Goal: Complete application form

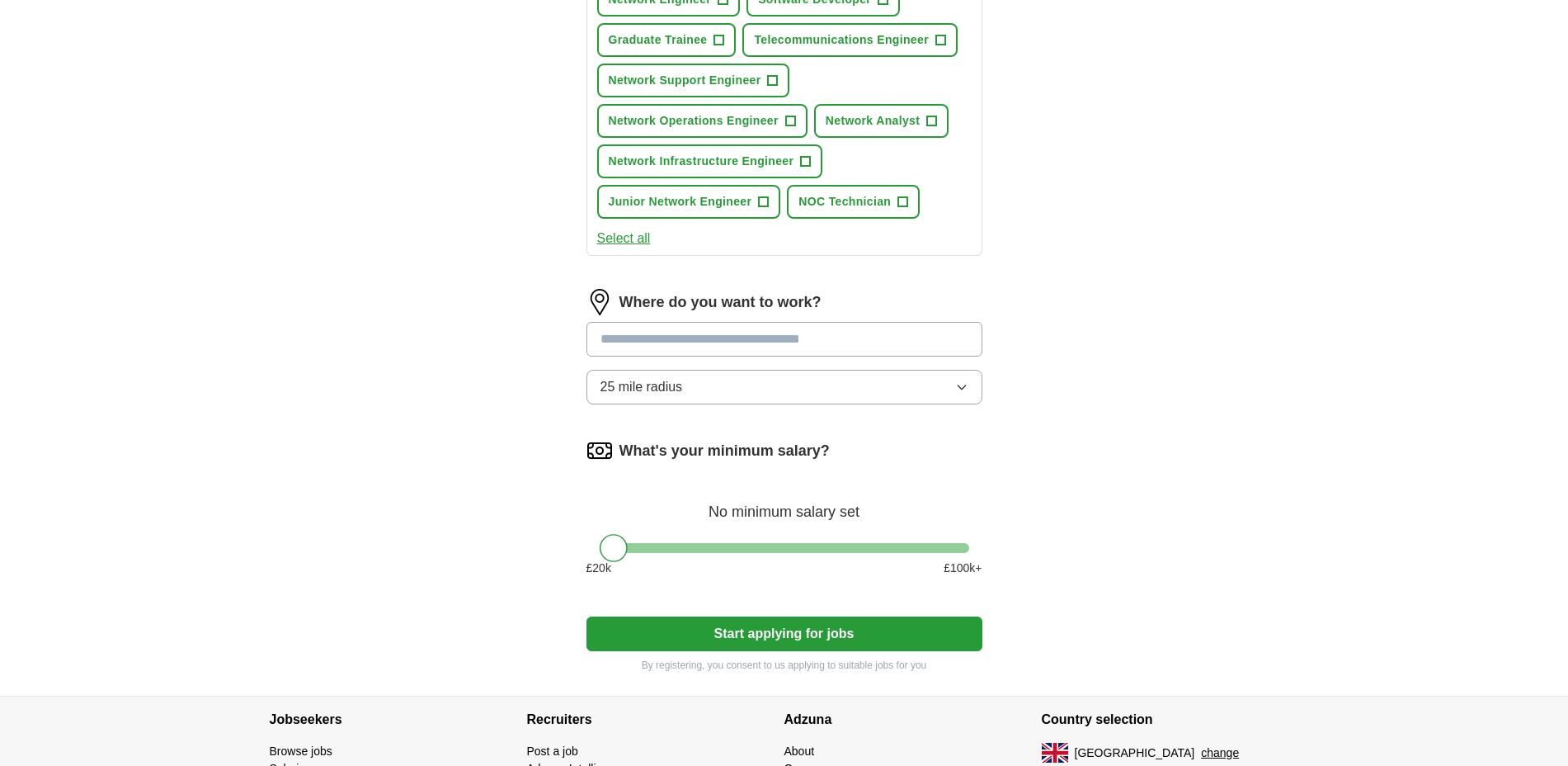
scroll to position [722, 0]
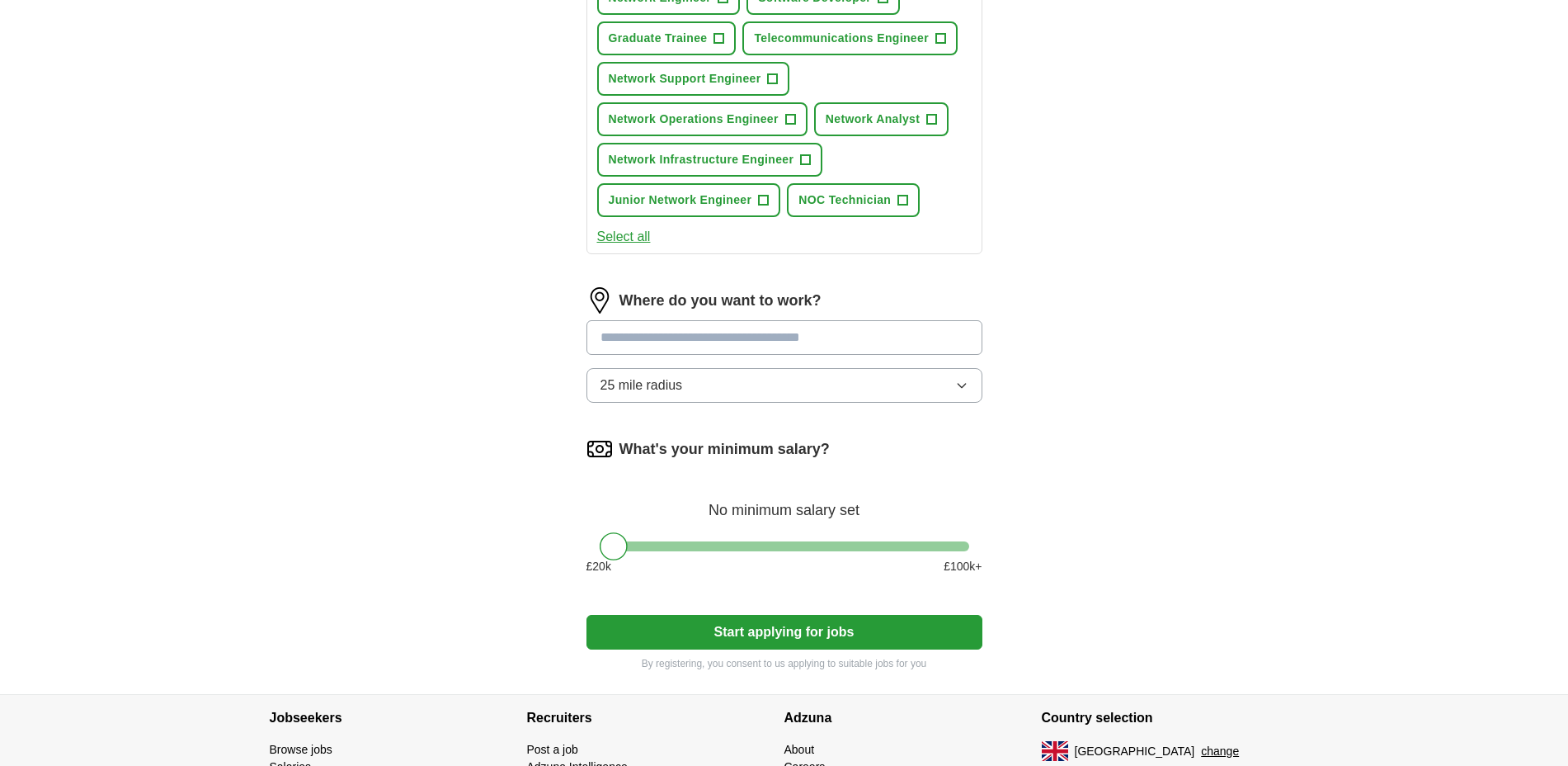
click at [714, 389] on button "25 mile radius" at bounding box center [784, 385] width 396 height 35
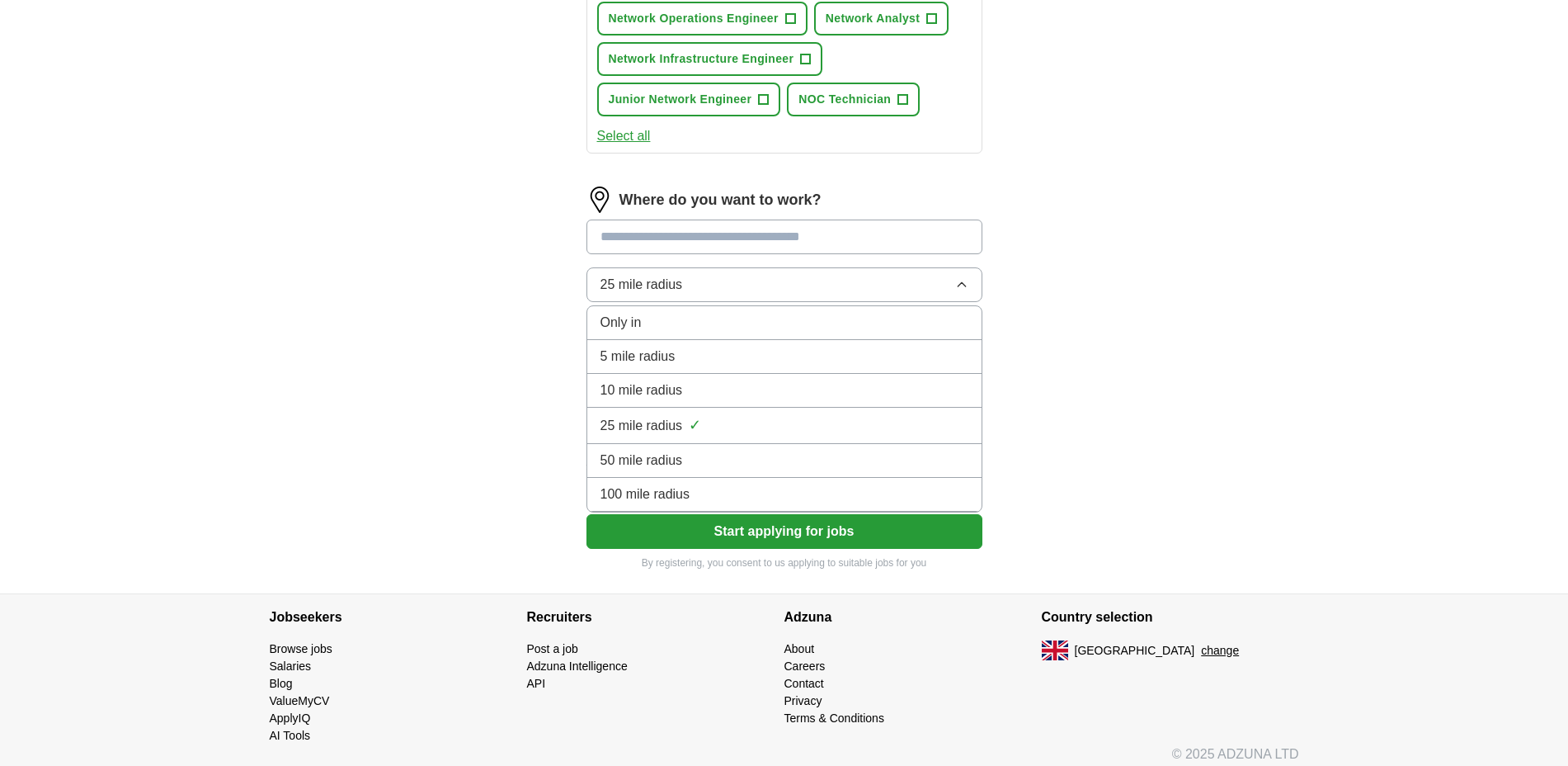
scroll to position [834, 0]
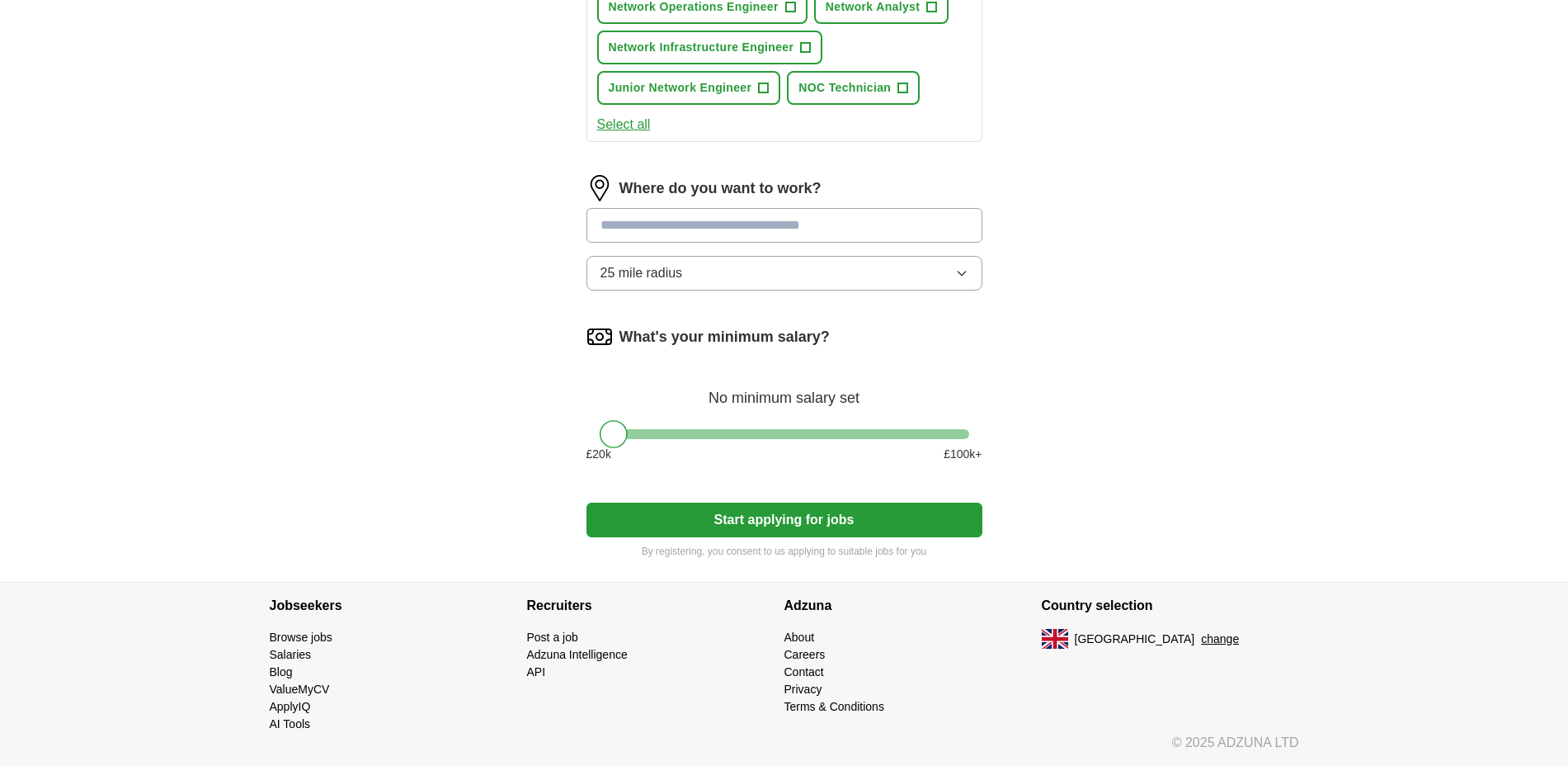
click at [783, 274] on button "25 mile radius" at bounding box center [784, 273] width 396 height 35
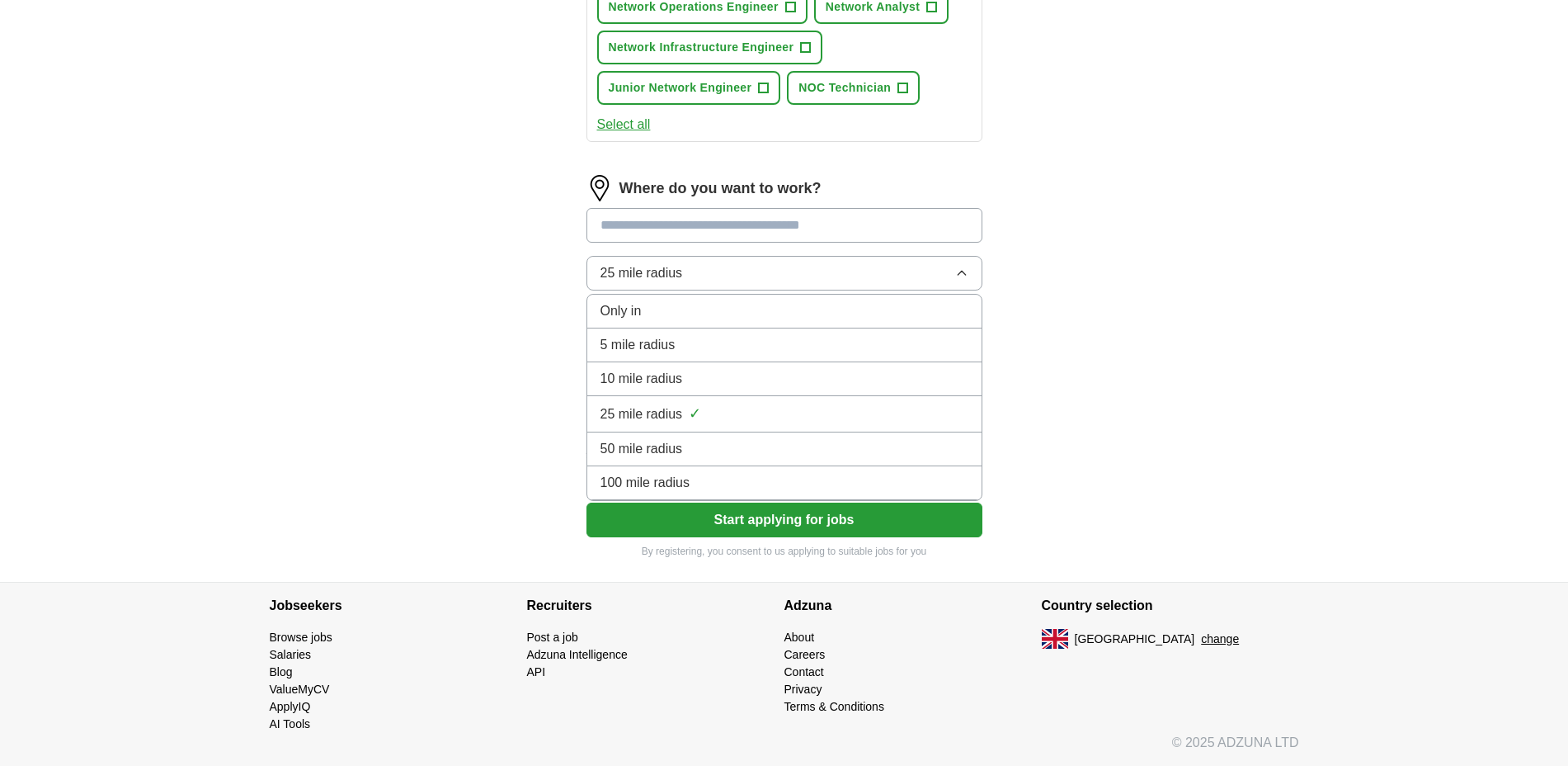
click at [679, 306] on div "Only in" at bounding box center [784, 311] width 368 height 20
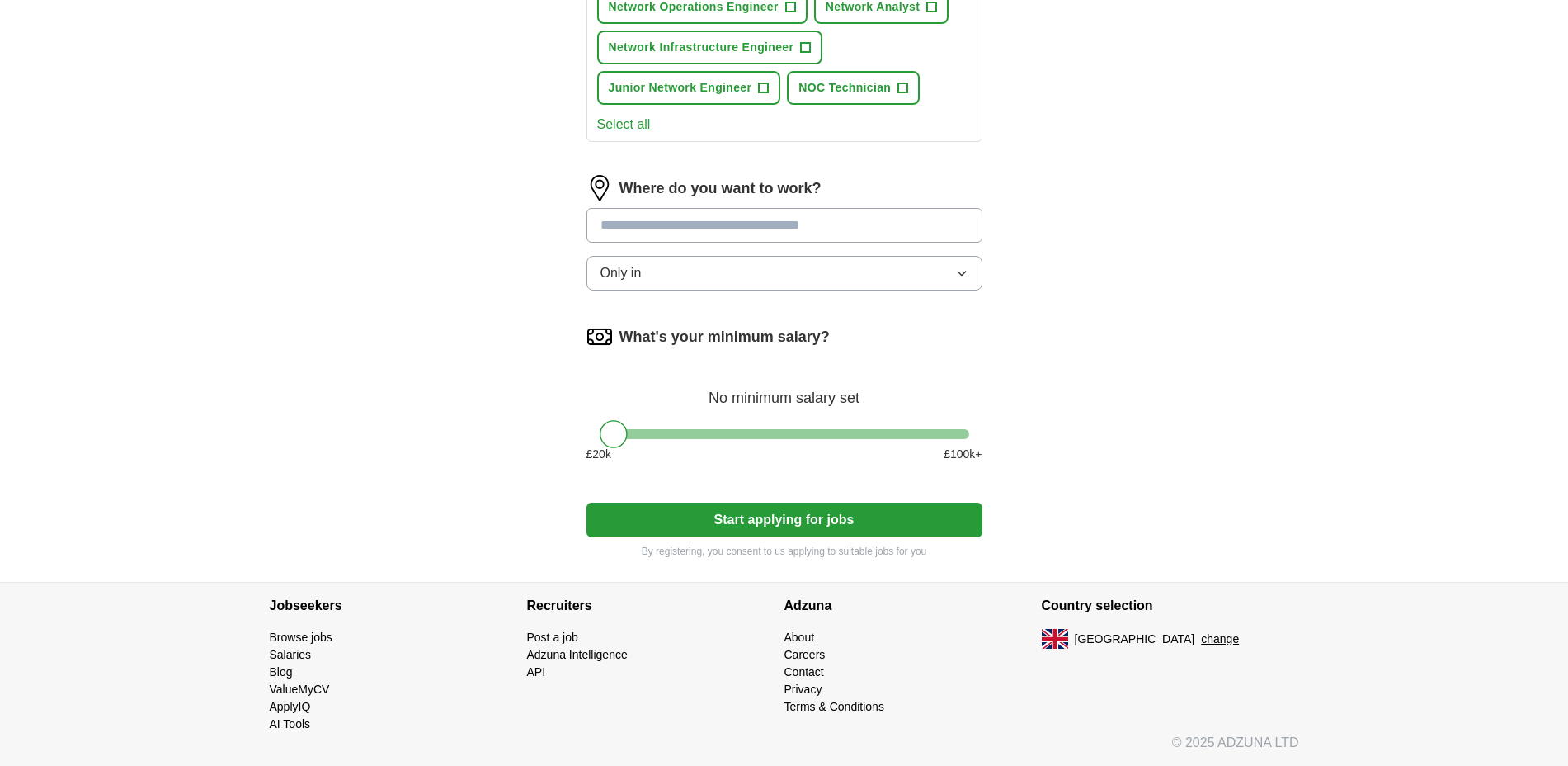
click at [697, 232] on input at bounding box center [784, 225] width 396 height 35
type input "**********"
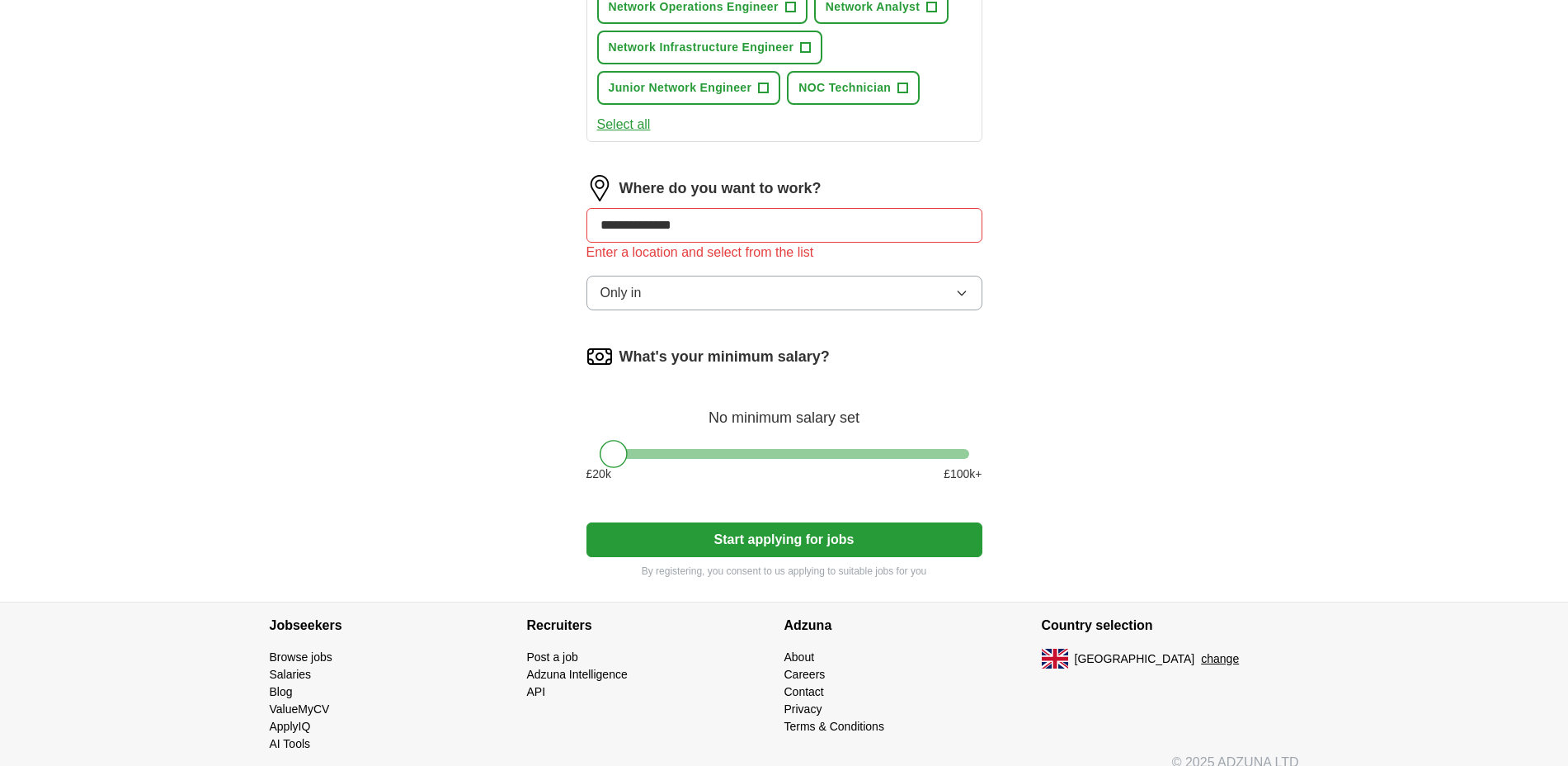
click at [724, 218] on input "**********" at bounding box center [784, 225] width 396 height 35
click at [717, 221] on input "**********" at bounding box center [784, 225] width 396 height 35
drag, startPoint x: 725, startPoint y: 222, endPoint x: 489, endPoint y: 212, distance: 236.2
drag, startPoint x: 778, startPoint y: 295, endPoint x: 778, endPoint y: 308, distance: 13.0
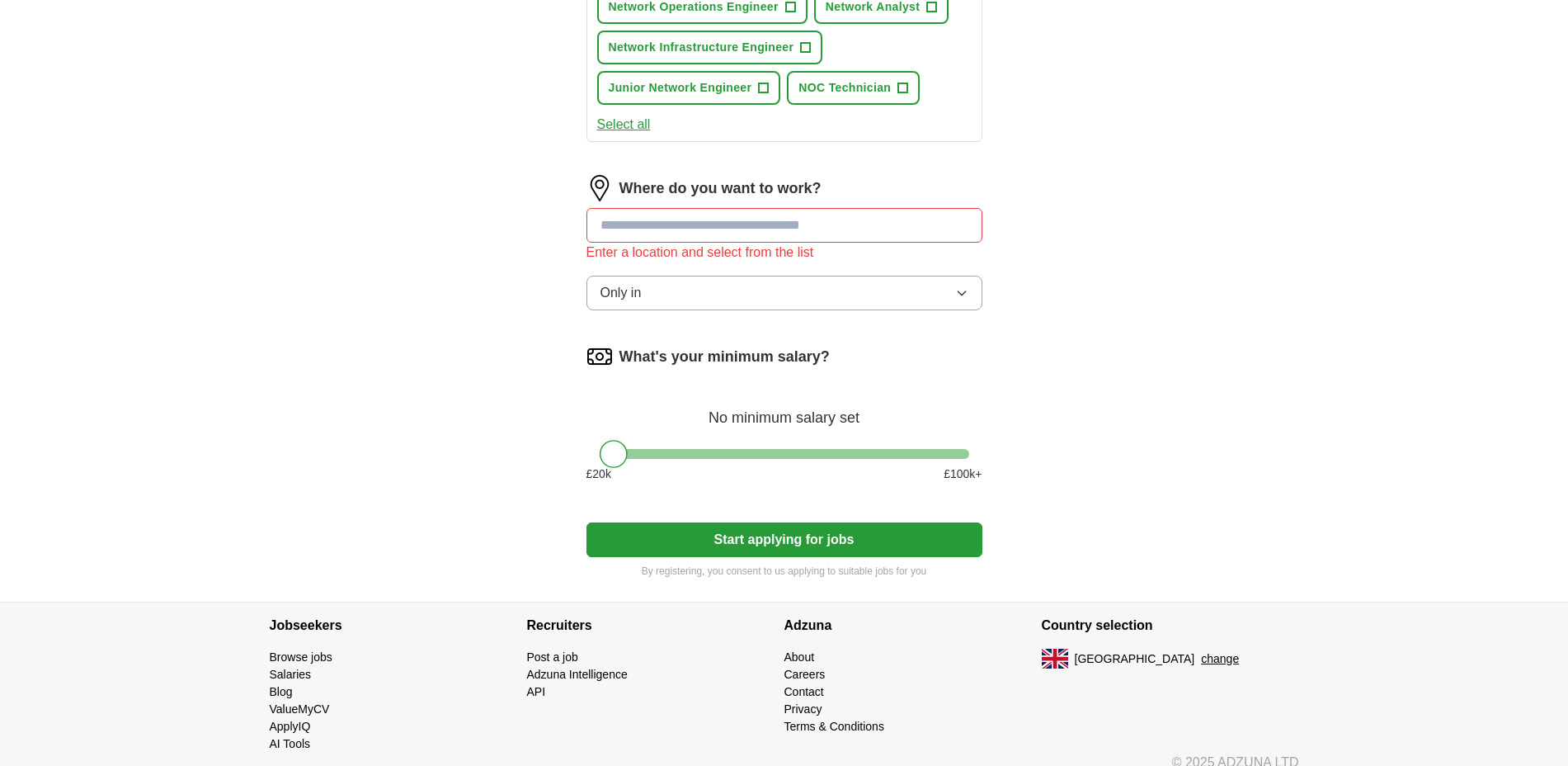
click at [778, 295] on button "Only in" at bounding box center [784, 293] width 396 height 35
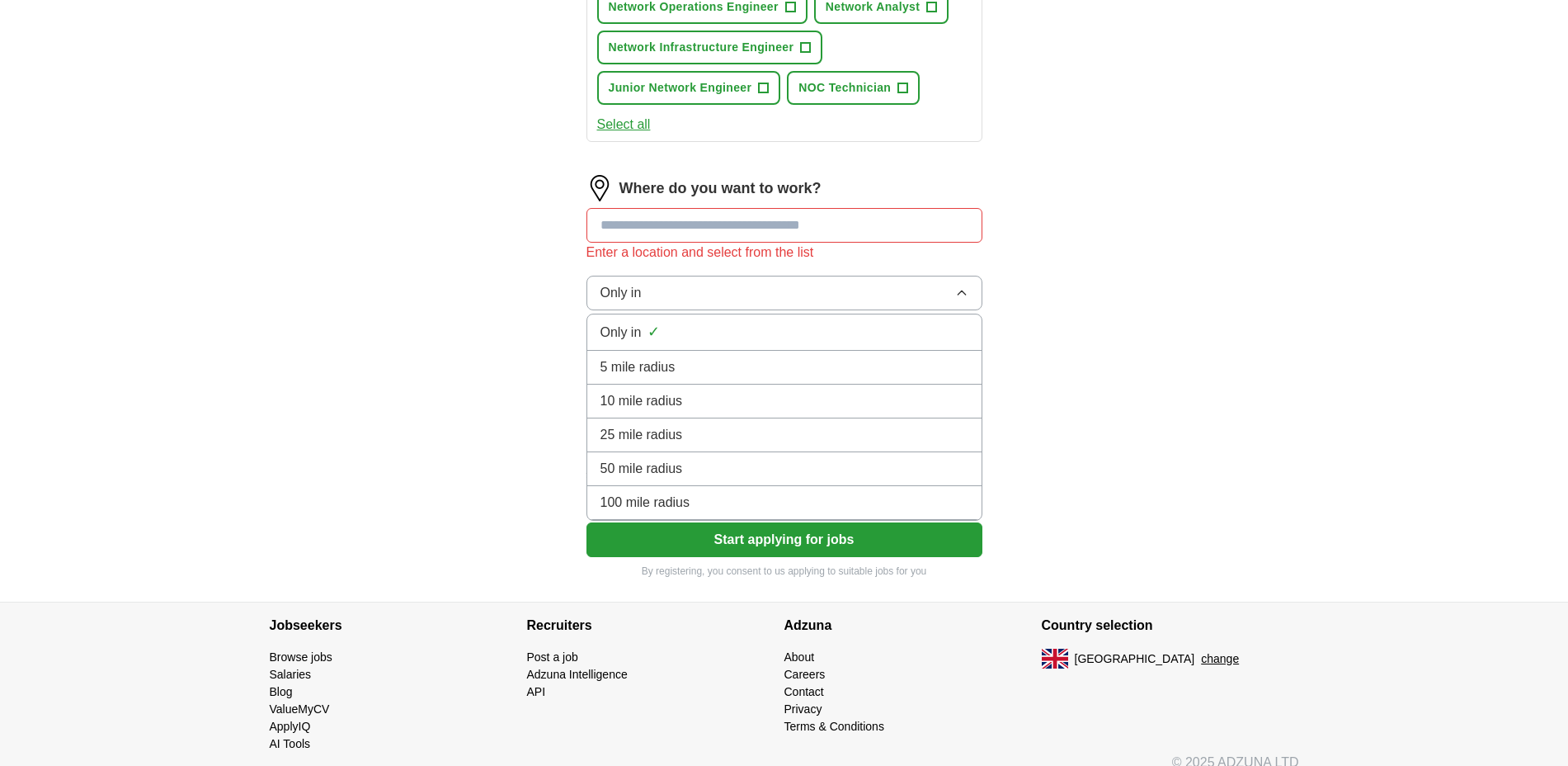
click at [684, 500] on span "100 mile radius" at bounding box center [645, 502] width 90 height 20
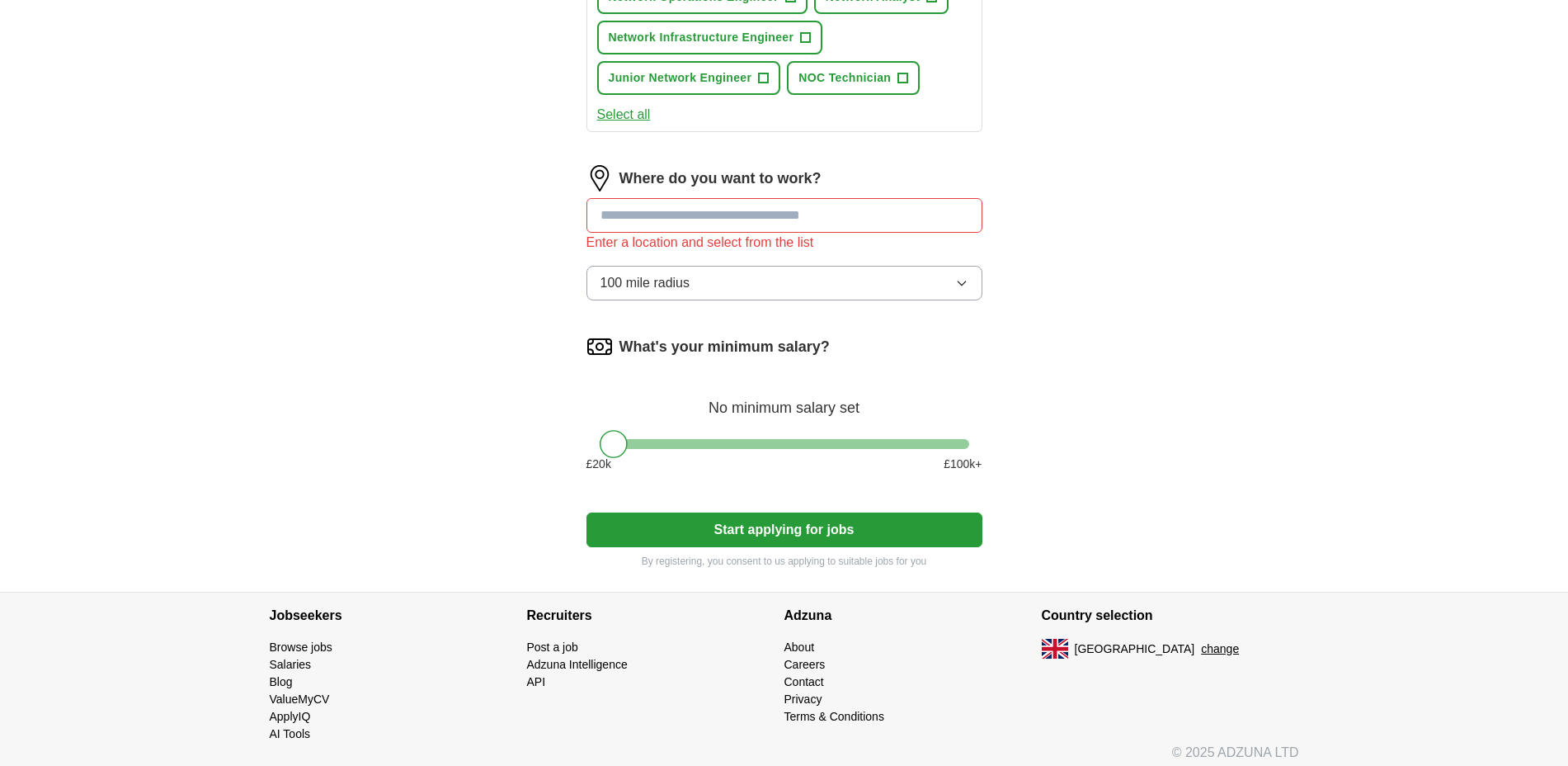
scroll to position [854, 0]
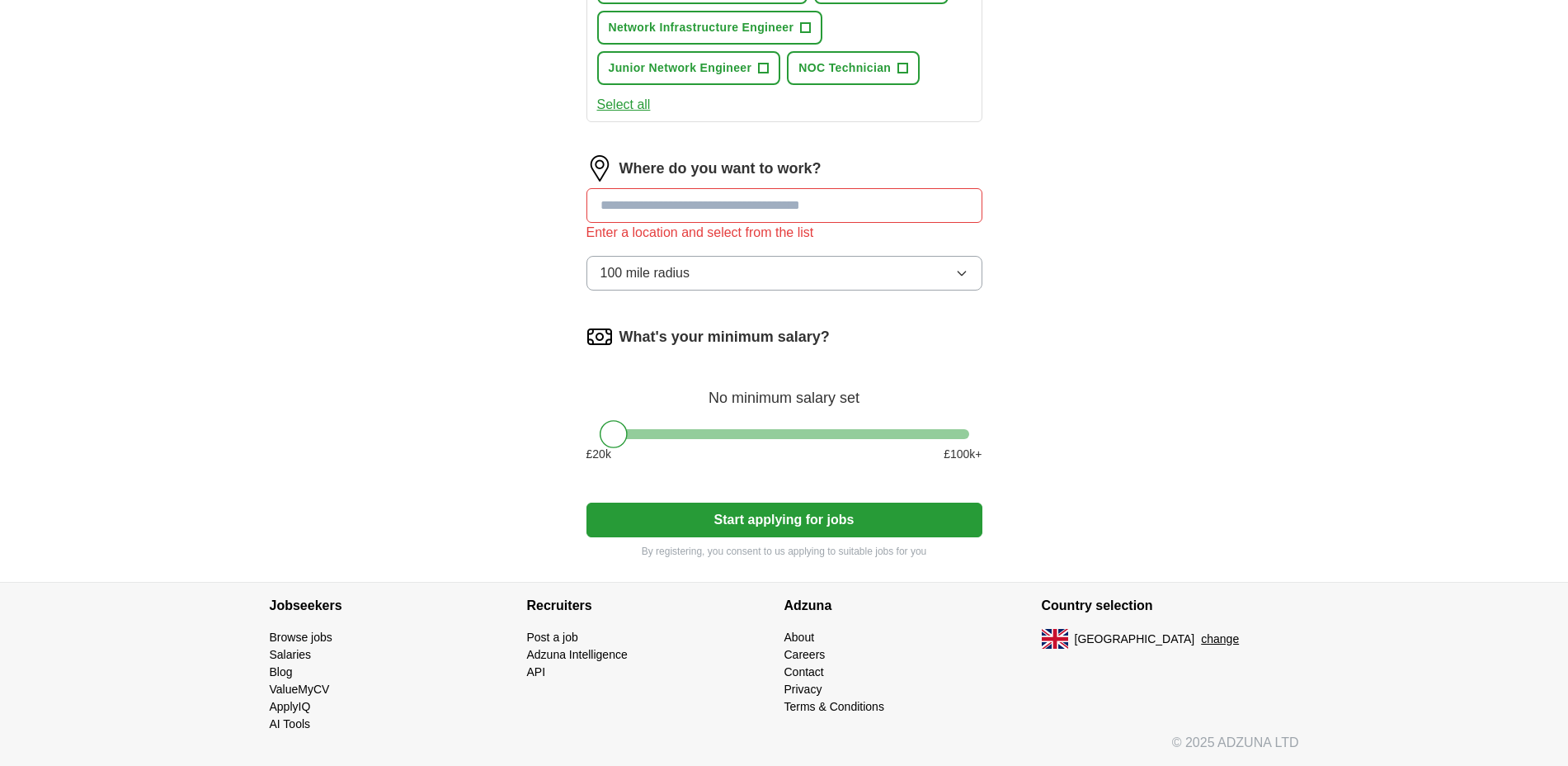
click at [688, 198] on input at bounding box center [784, 205] width 396 height 35
type input "****"
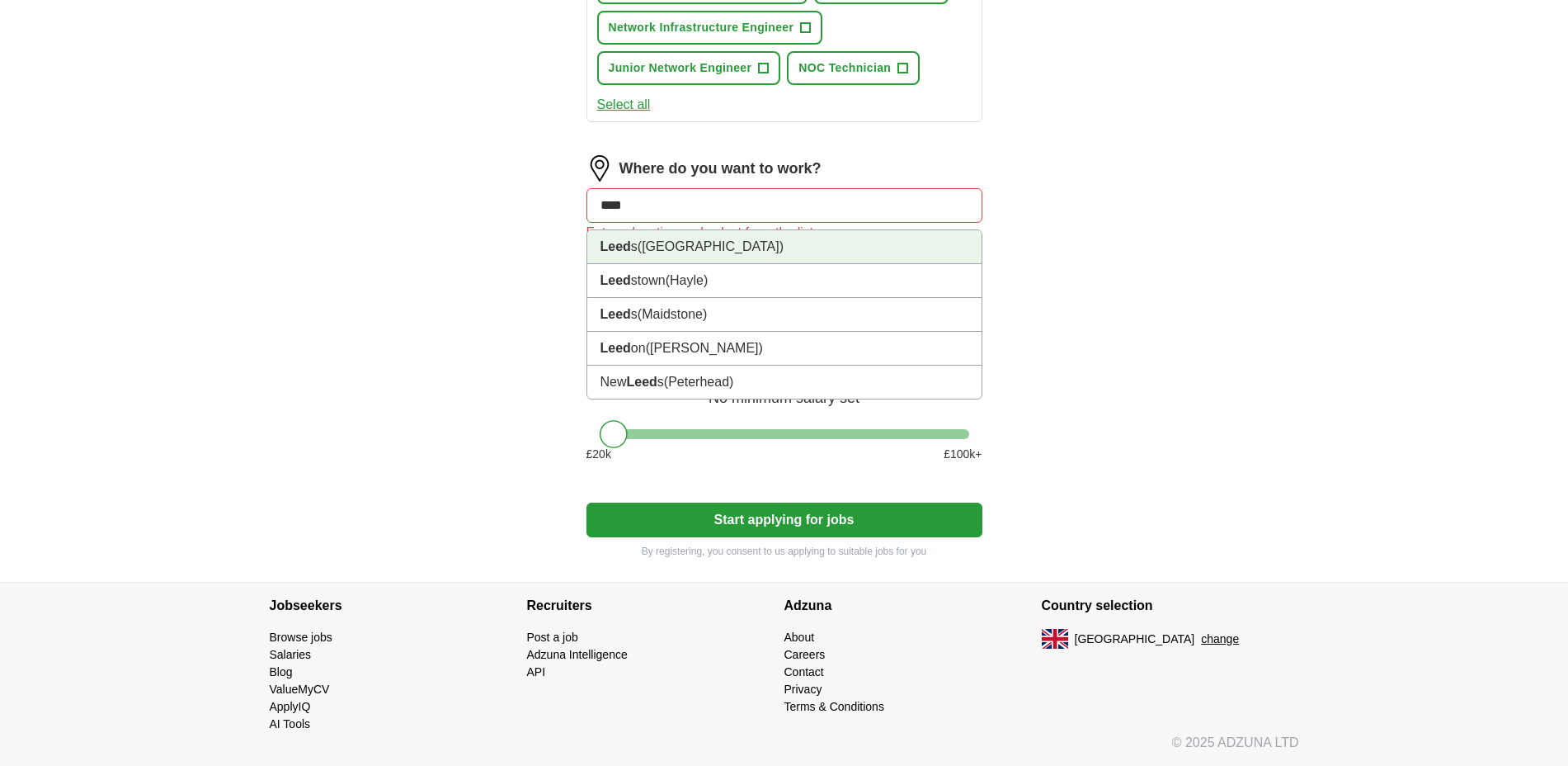
click at [715, 242] on span "([GEOGRAPHIC_DATA])" at bounding box center [711, 246] width 146 height 14
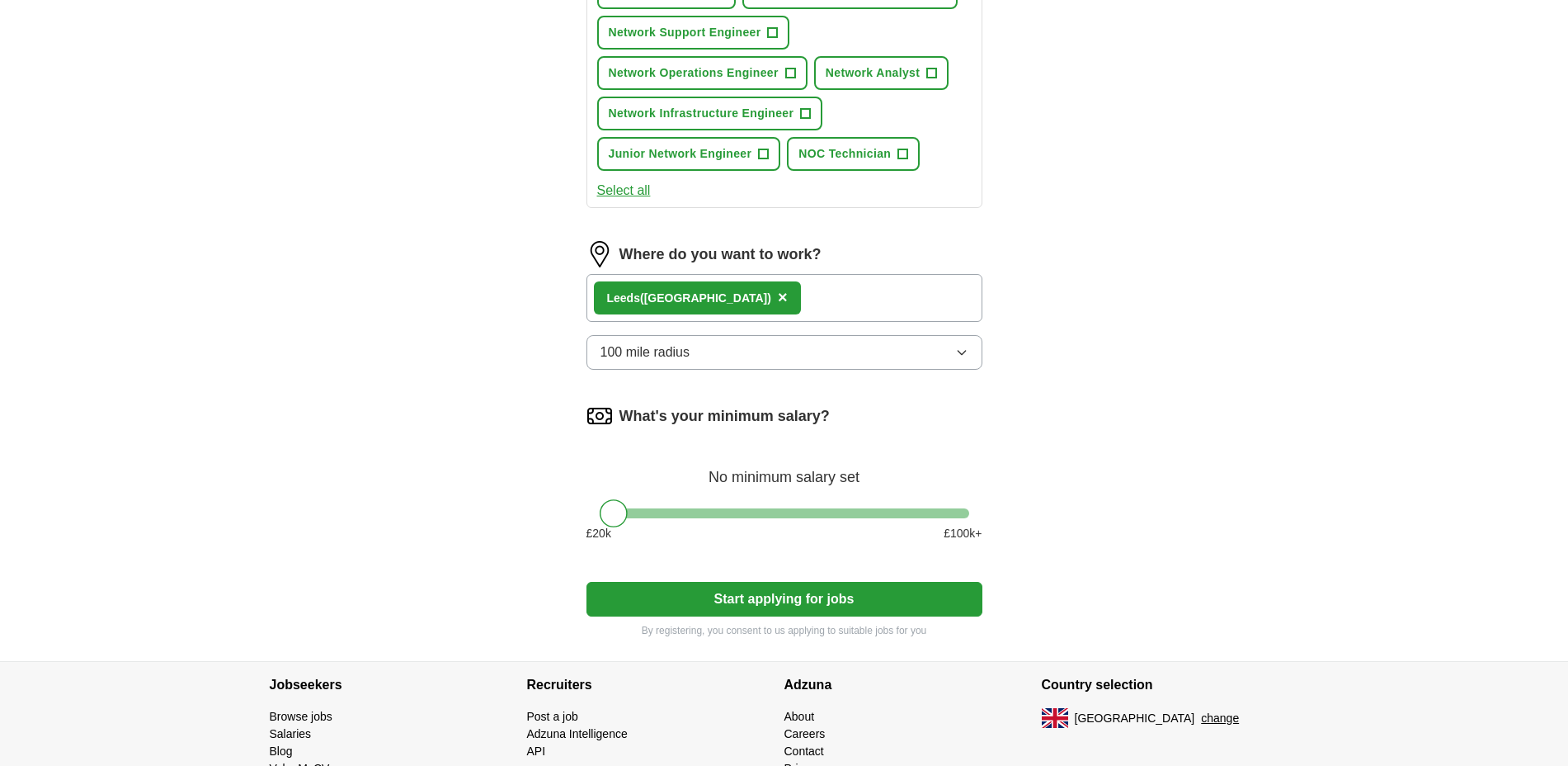
scroll to position [744, 0]
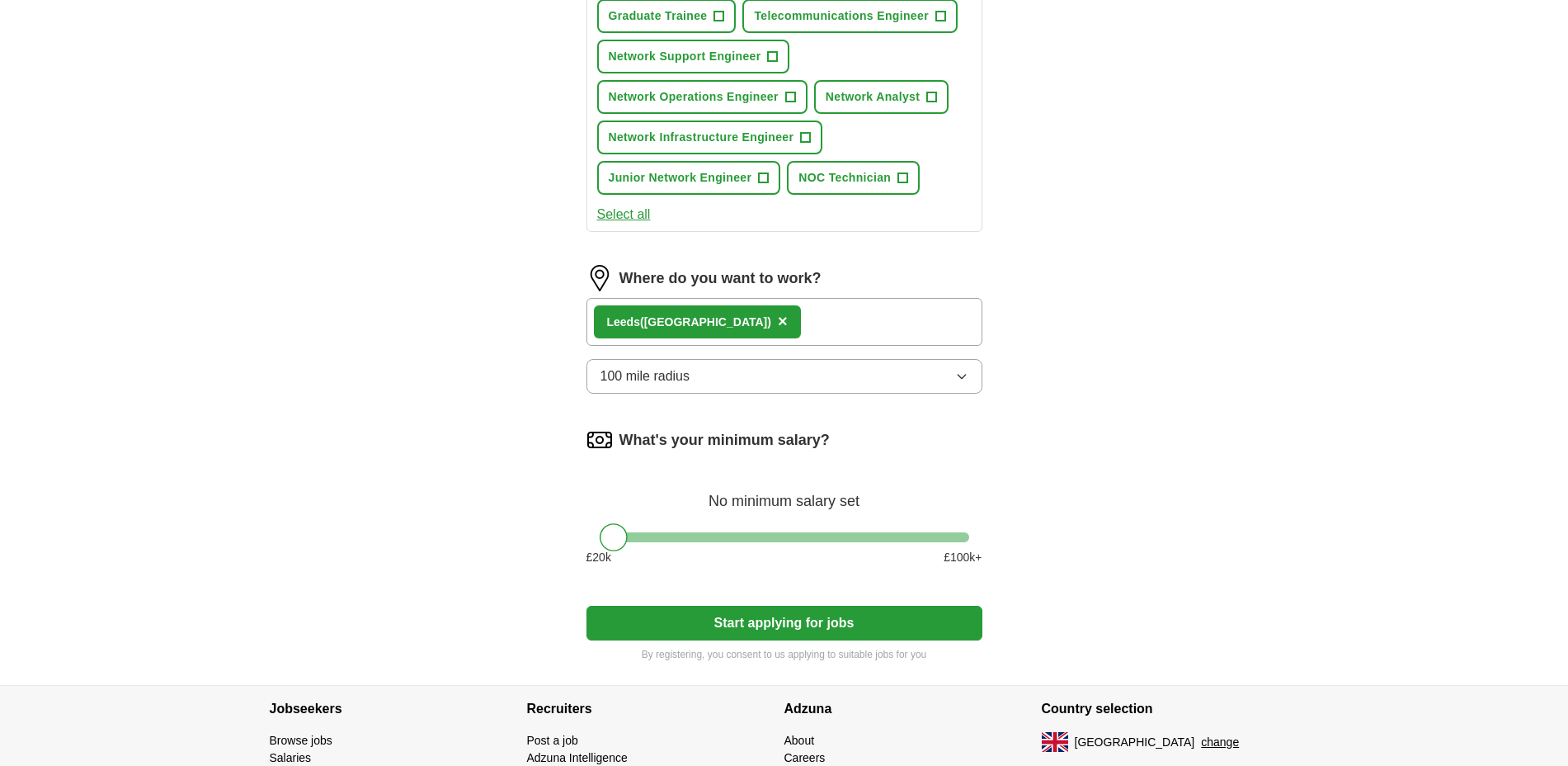
click at [811, 312] on div "Leed s ([GEOGRAPHIC_DATA]) ×" at bounding box center [784, 322] width 396 height 48
click at [800, 326] on div "Leed s ([GEOGRAPHIC_DATA]) ×" at bounding box center [784, 322] width 396 height 48
click at [781, 322] on div "Leed s ([GEOGRAPHIC_DATA]) ×" at bounding box center [784, 322] width 396 height 48
click at [765, 367] on button "100 mile radius" at bounding box center [784, 376] width 396 height 35
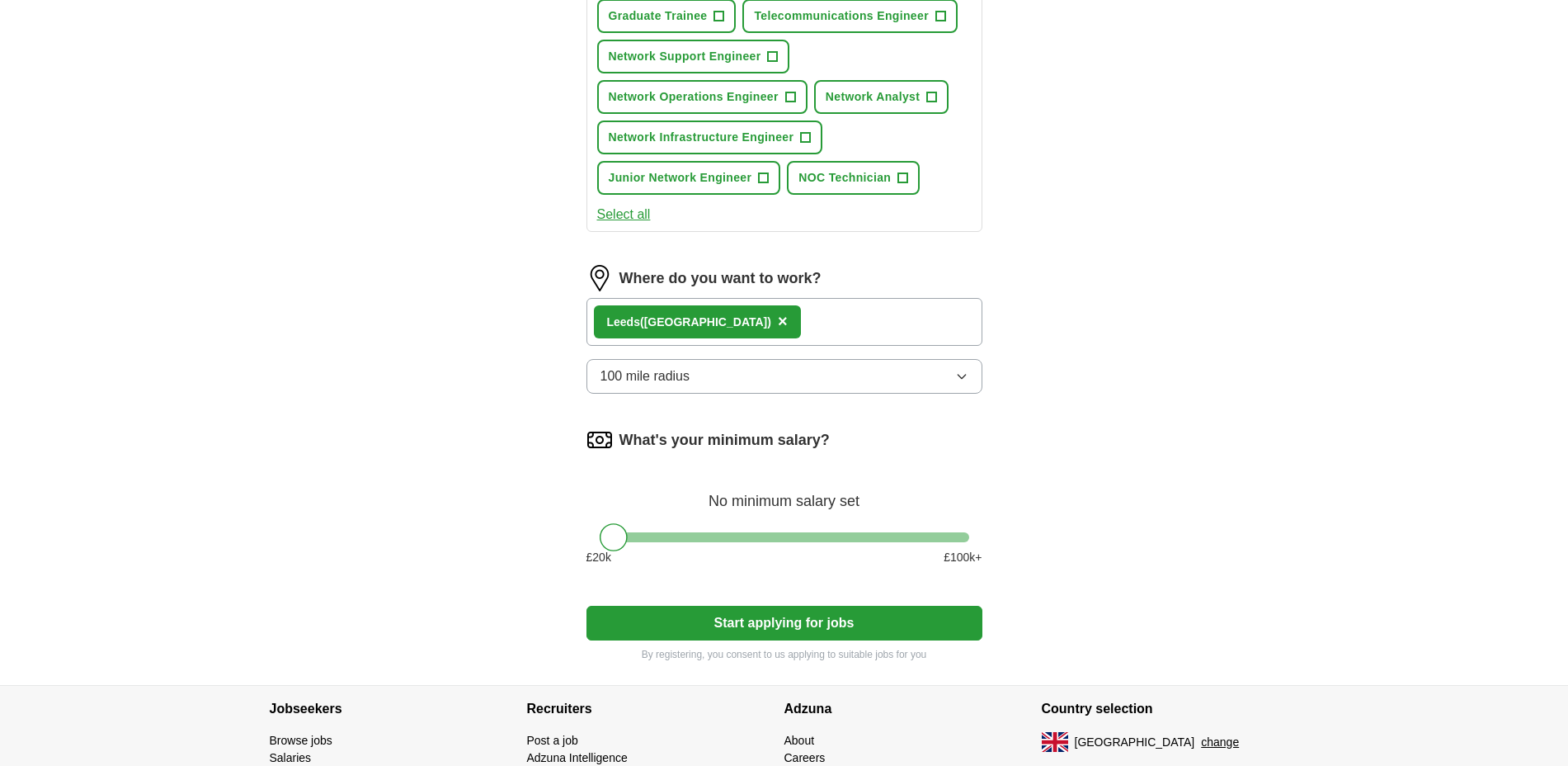
drag, startPoint x: 803, startPoint y: 325, endPoint x: 722, endPoint y: 320, distance: 81.2
click at [803, 323] on div "Leed s ([GEOGRAPHIC_DATA]) ×" at bounding box center [784, 322] width 396 height 48
click at [778, 320] on span "×" at bounding box center [783, 321] width 9 height 18
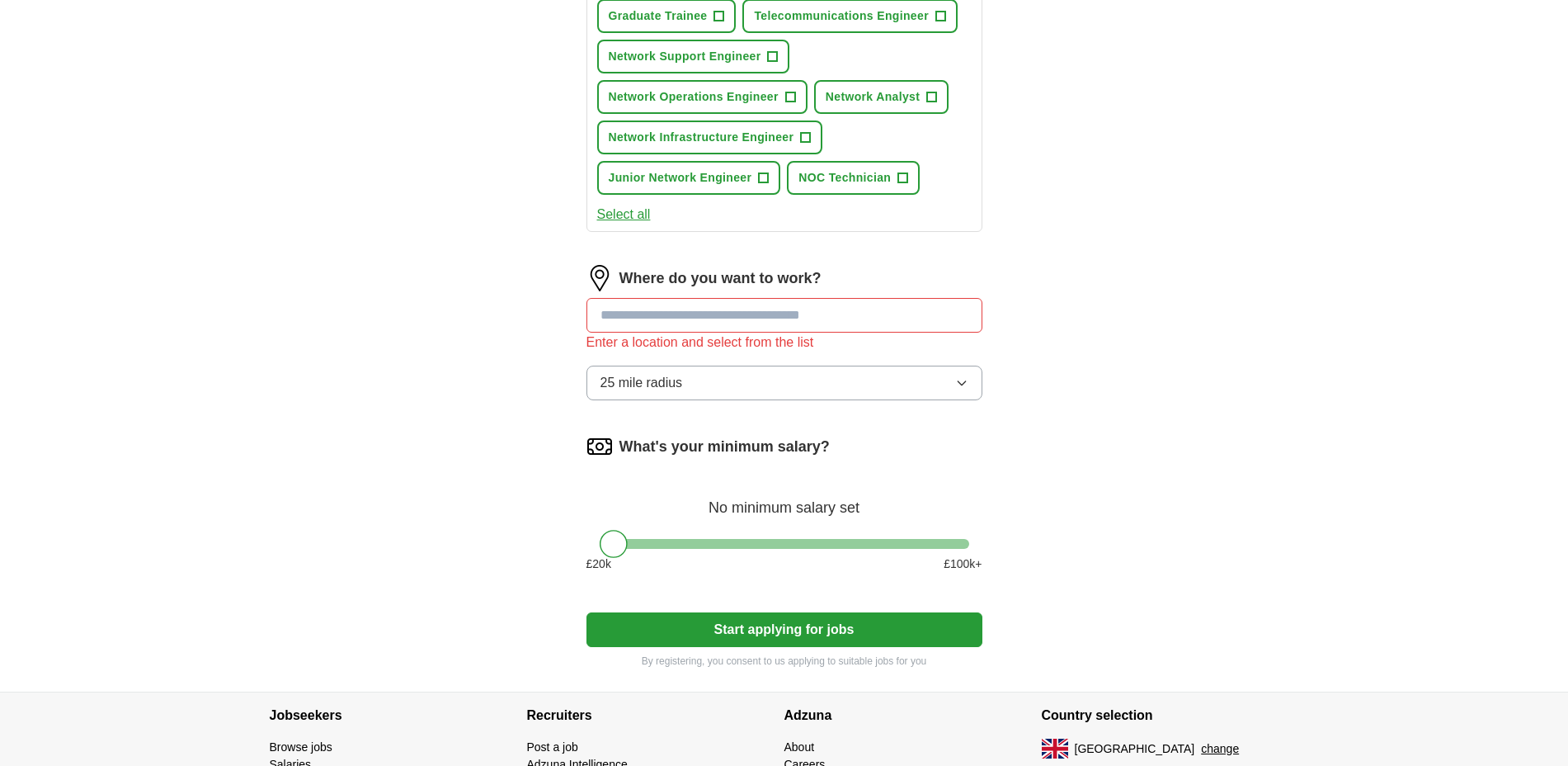
click at [750, 320] on input at bounding box center [784, 315] width 396 height 35
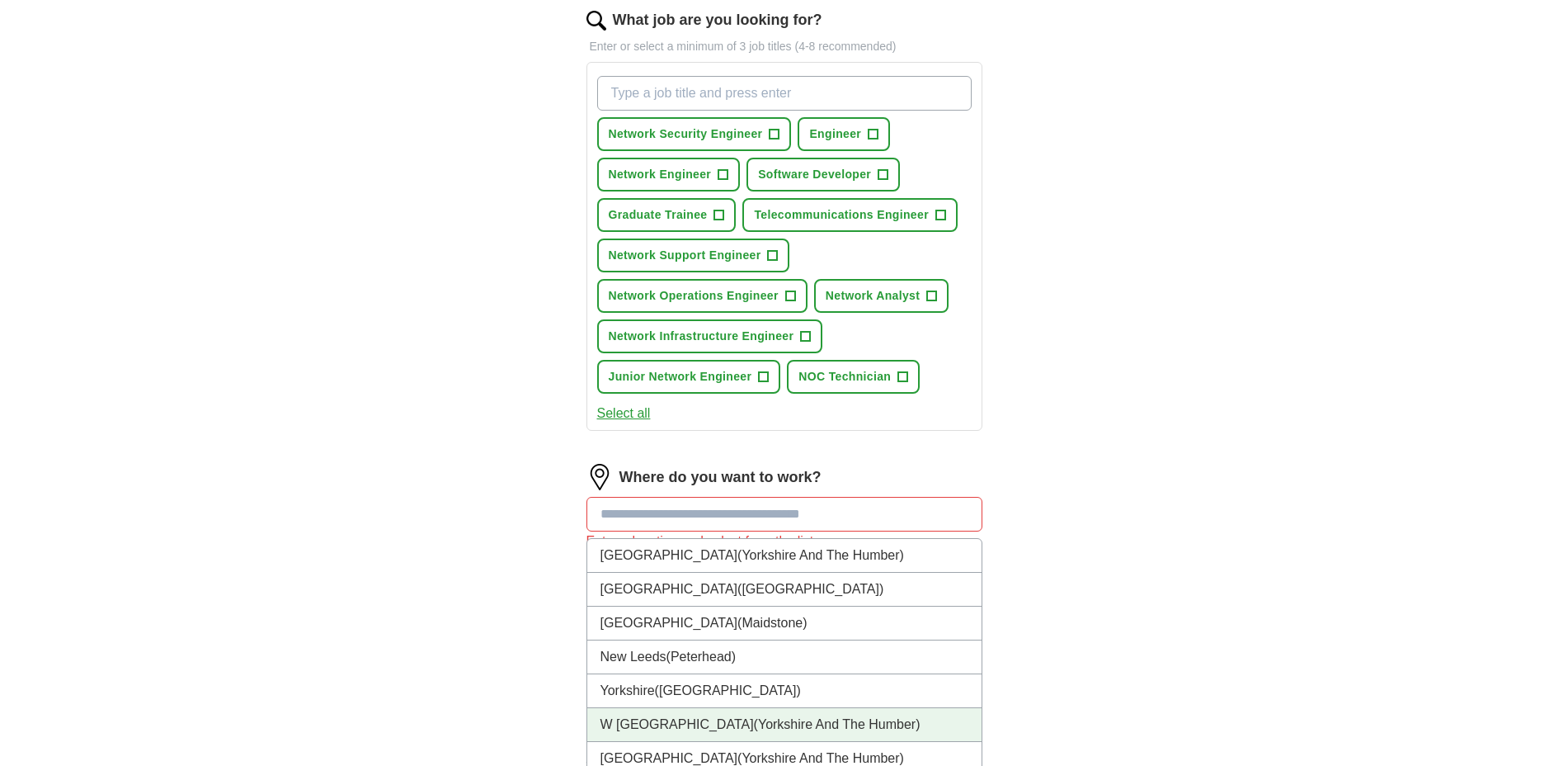
scroll to position [538, 0]
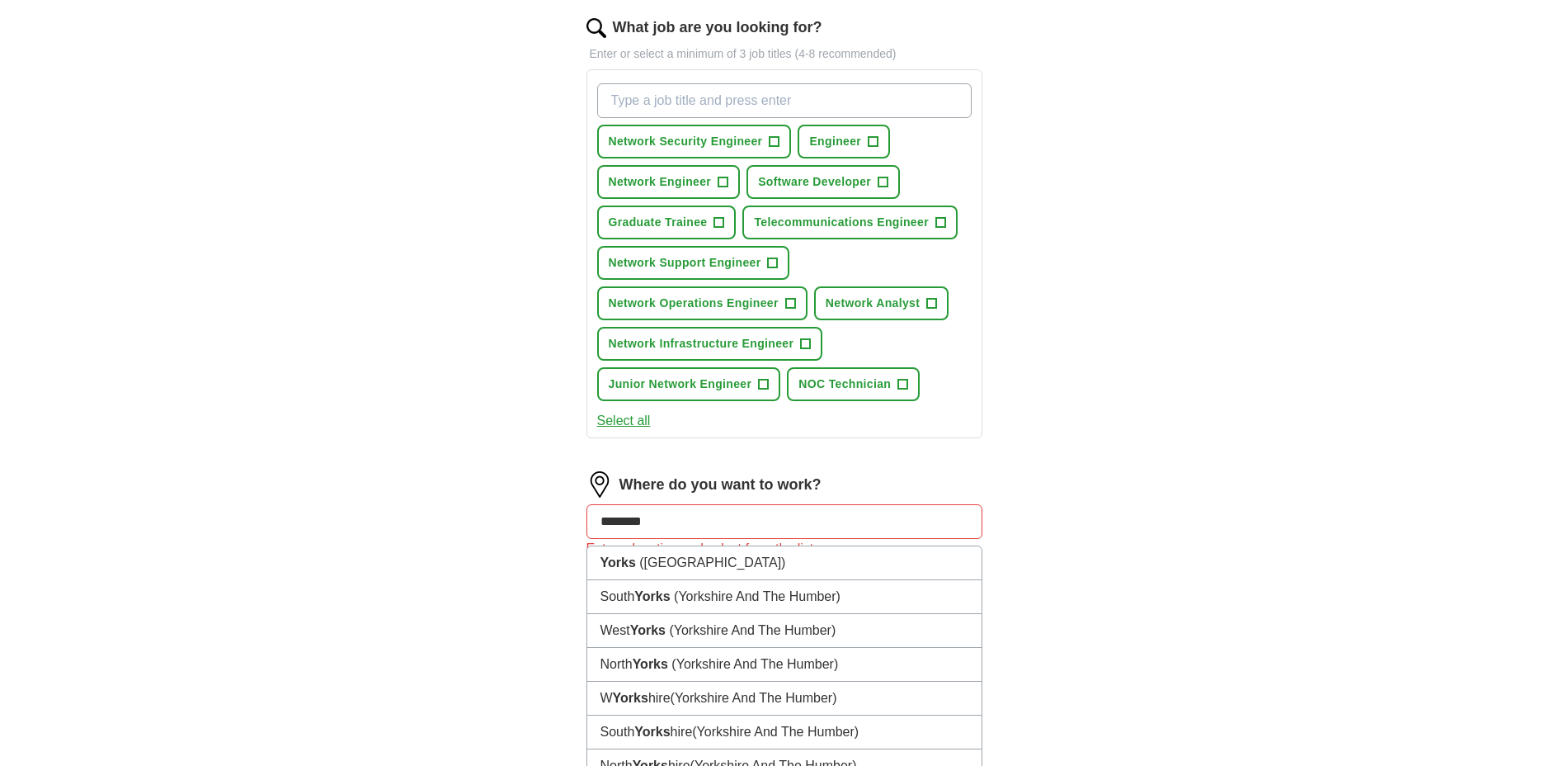
type input "*********"
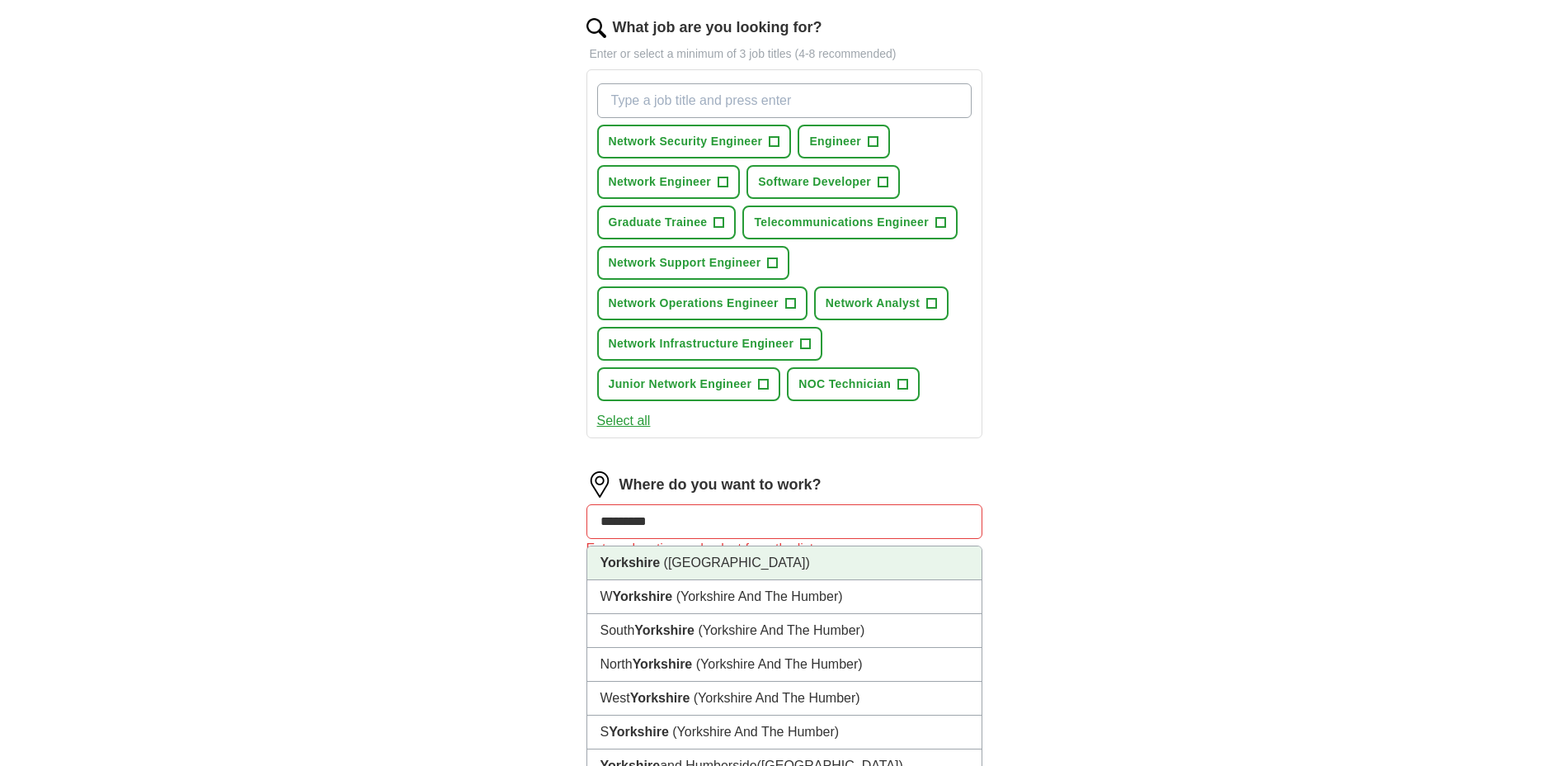
click at [722, 558] on li "Yorkshire ([GEOGRAPHIC_DATA])" at bounding box center [784, 564] width 394 height 34
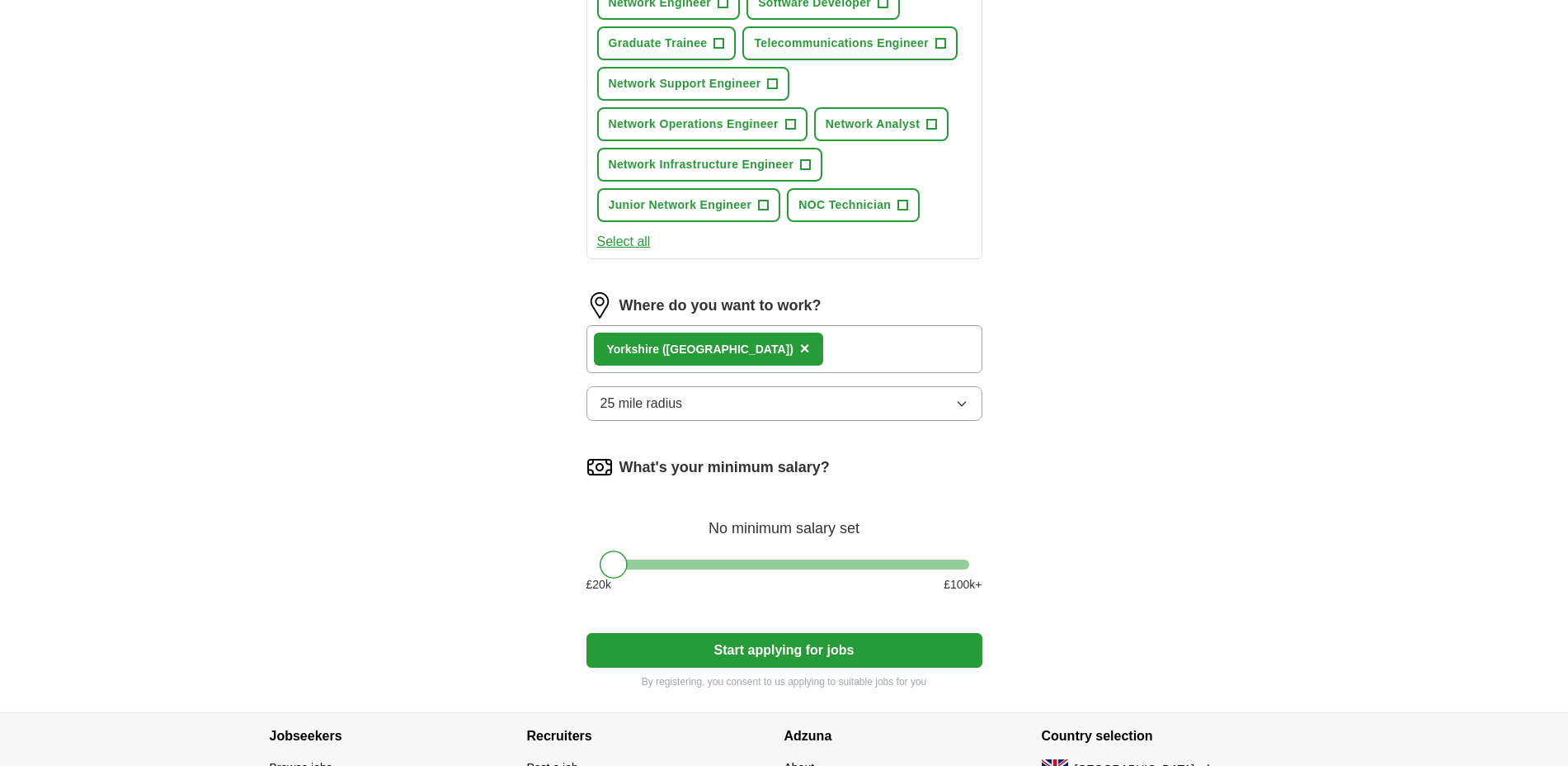
scroll to position [744, 0]
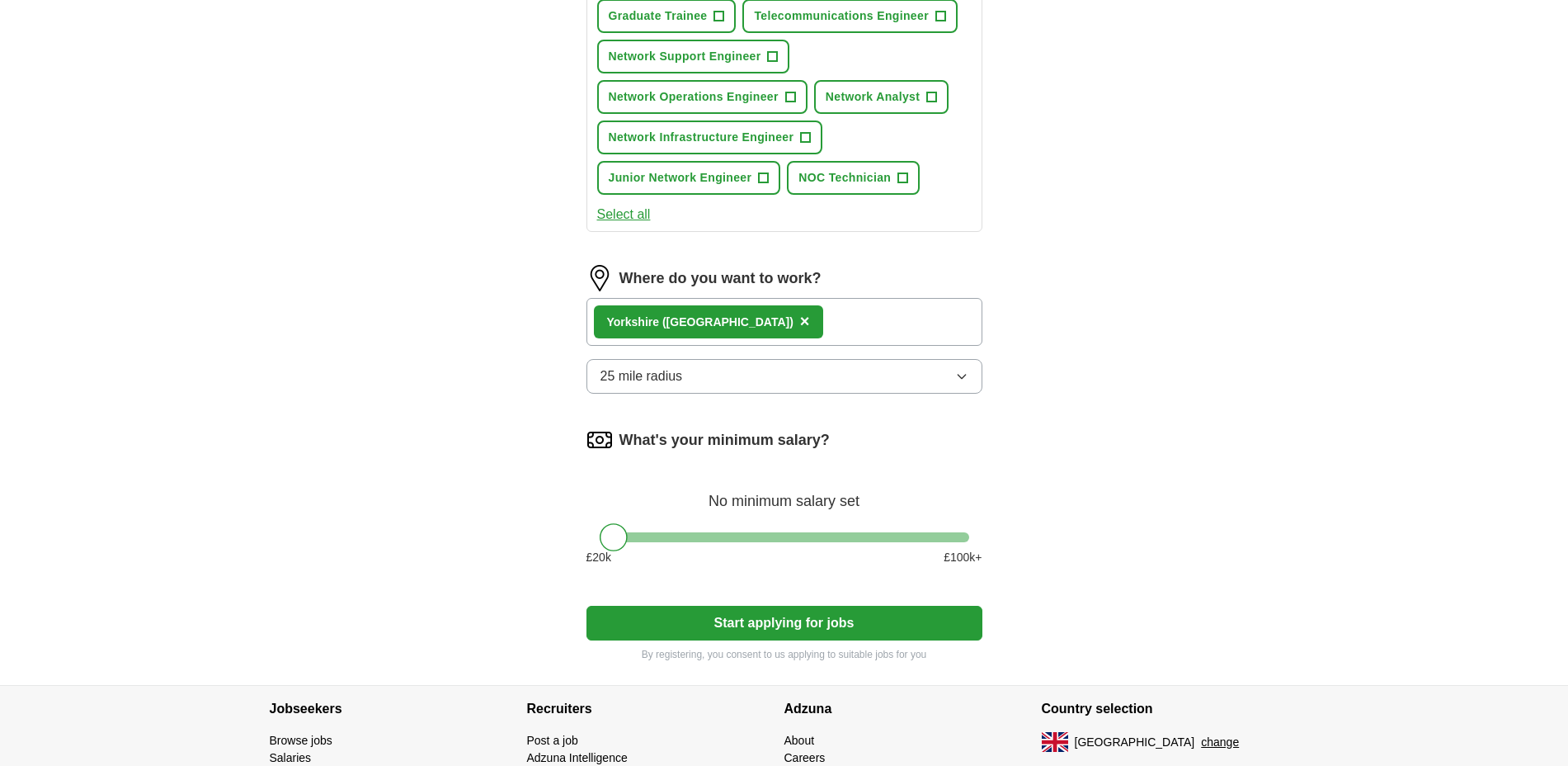
click at [761, 330] on div "Yorkshire ([GEOGRAPHIC_DATA]) ×" at bounding box center [784, 322] width 396 height 48
click at [737, 365] on button "25 mile radius" at bounding box center [784, 376] width 396 height 35
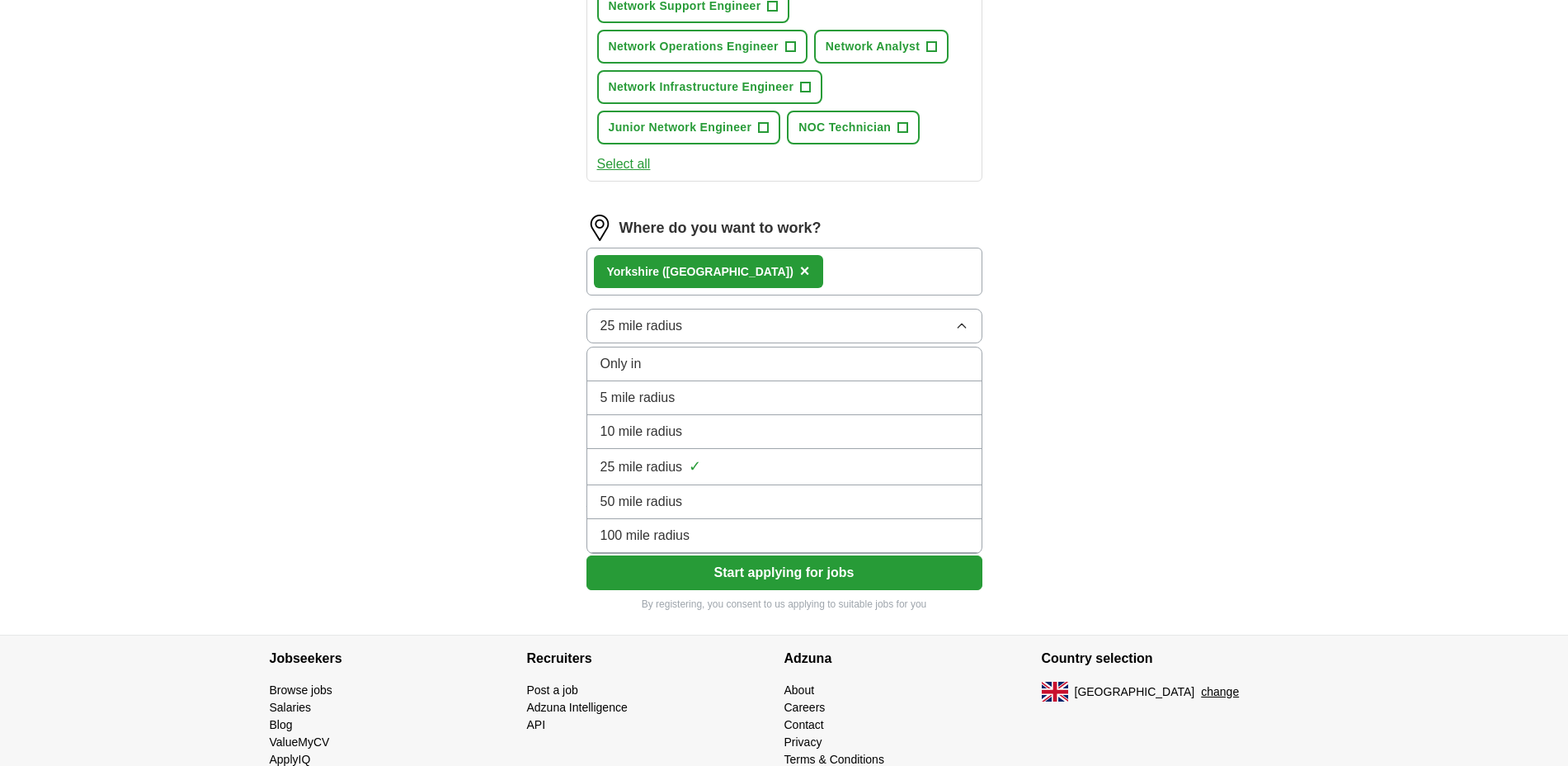
scroll to position [847, 0]
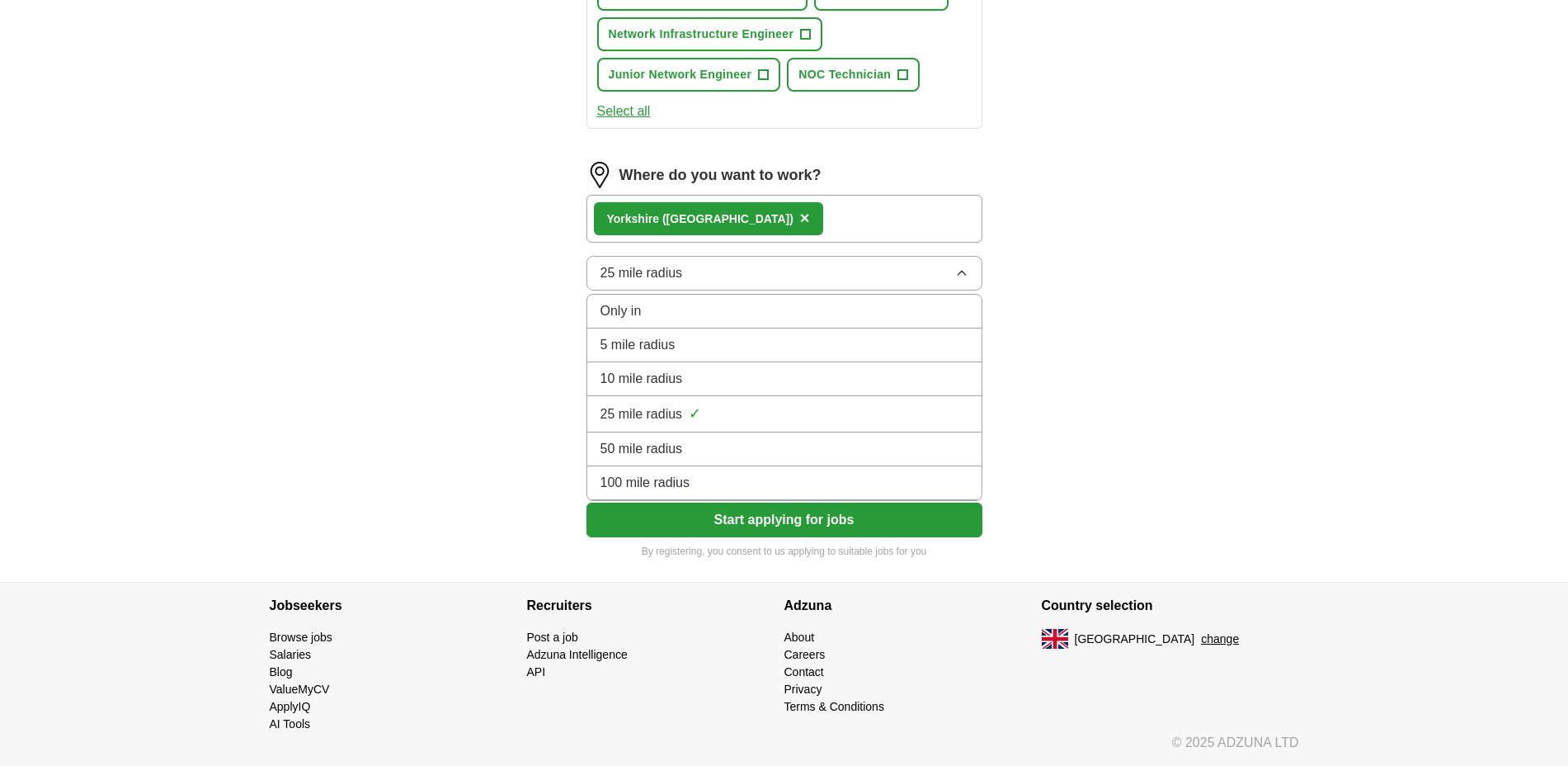
click at [691, 479] on div "100 mile radius" at bounding box center [784, 482] width 368 height 20
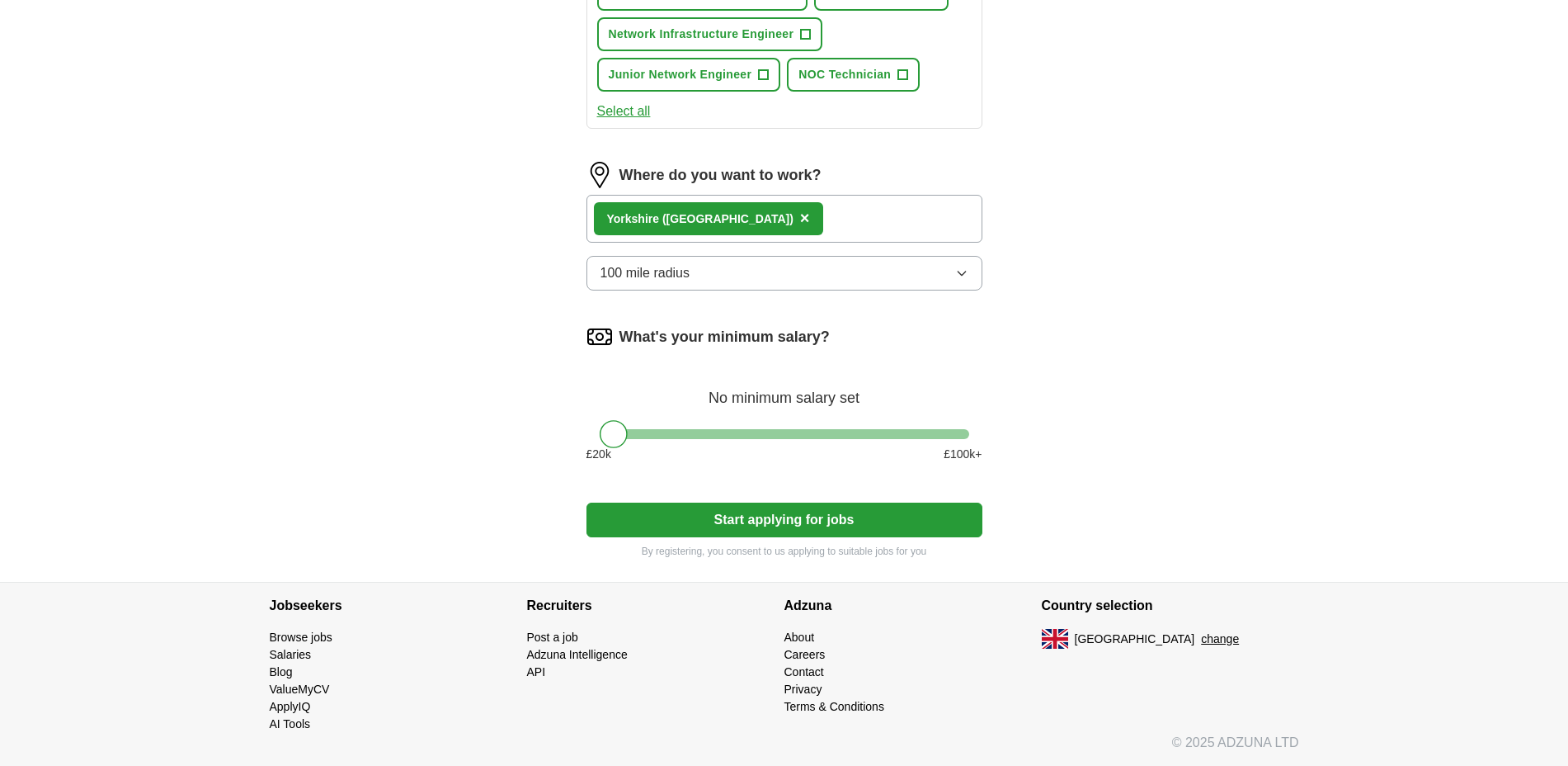
click at [774, 520] on button "Start applying for jobs" at bounding box center [784, 520] width 396 height 35
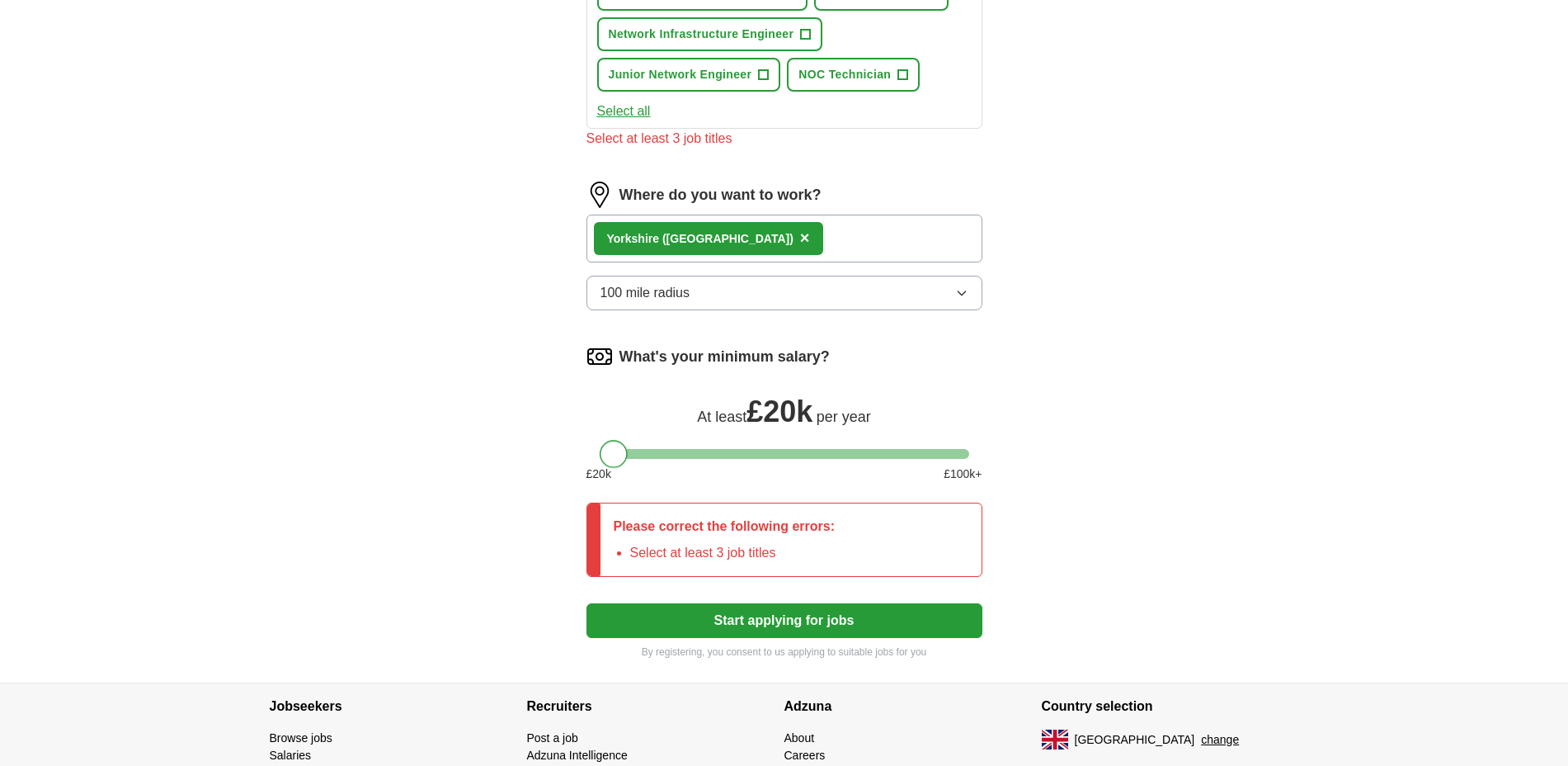
drag, startPoint x: 620, startPoint y: 447, endPoint x: 553, endPoint y: 454, distance: 67.4
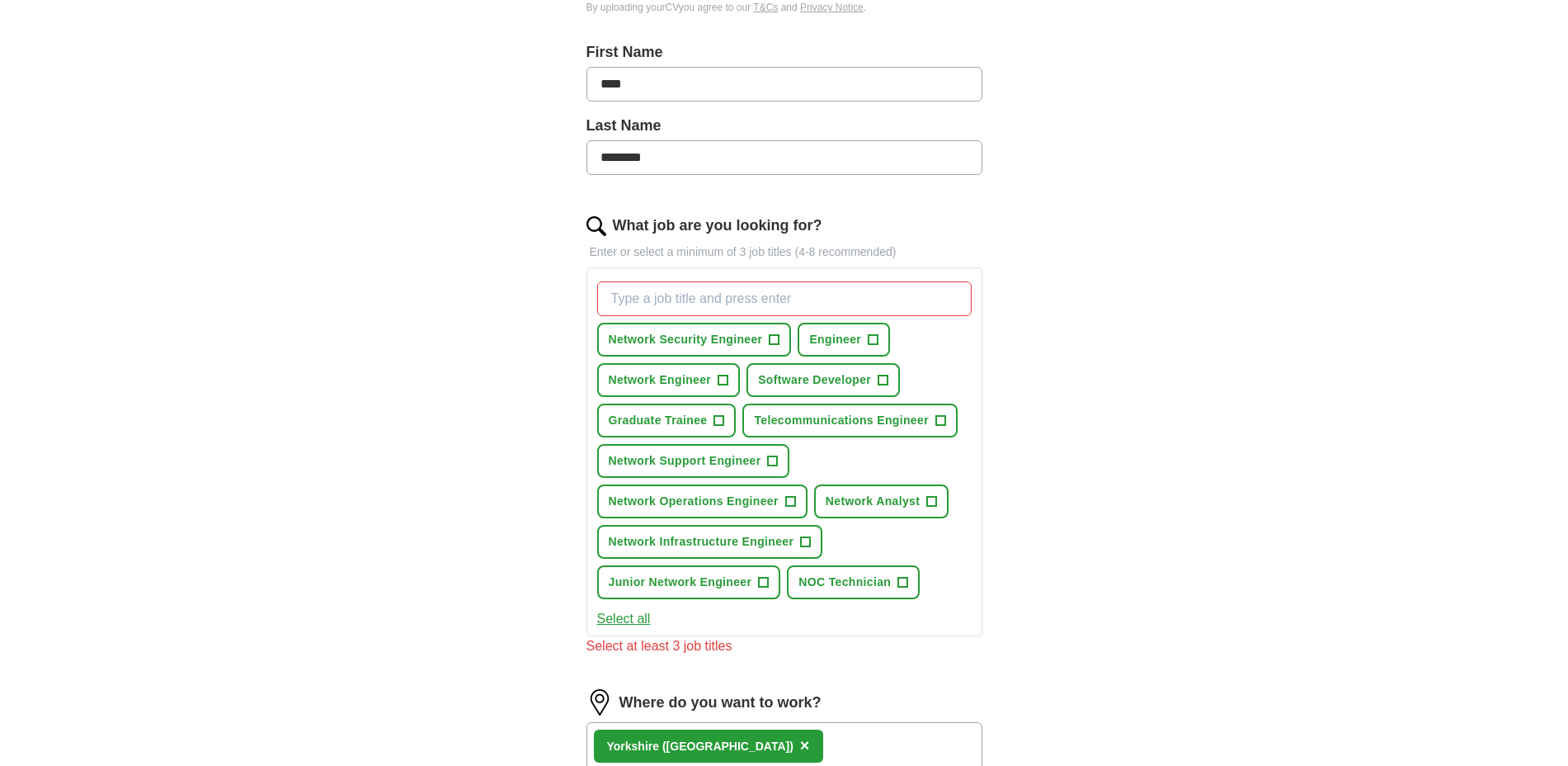
scroll to position [332, 0]
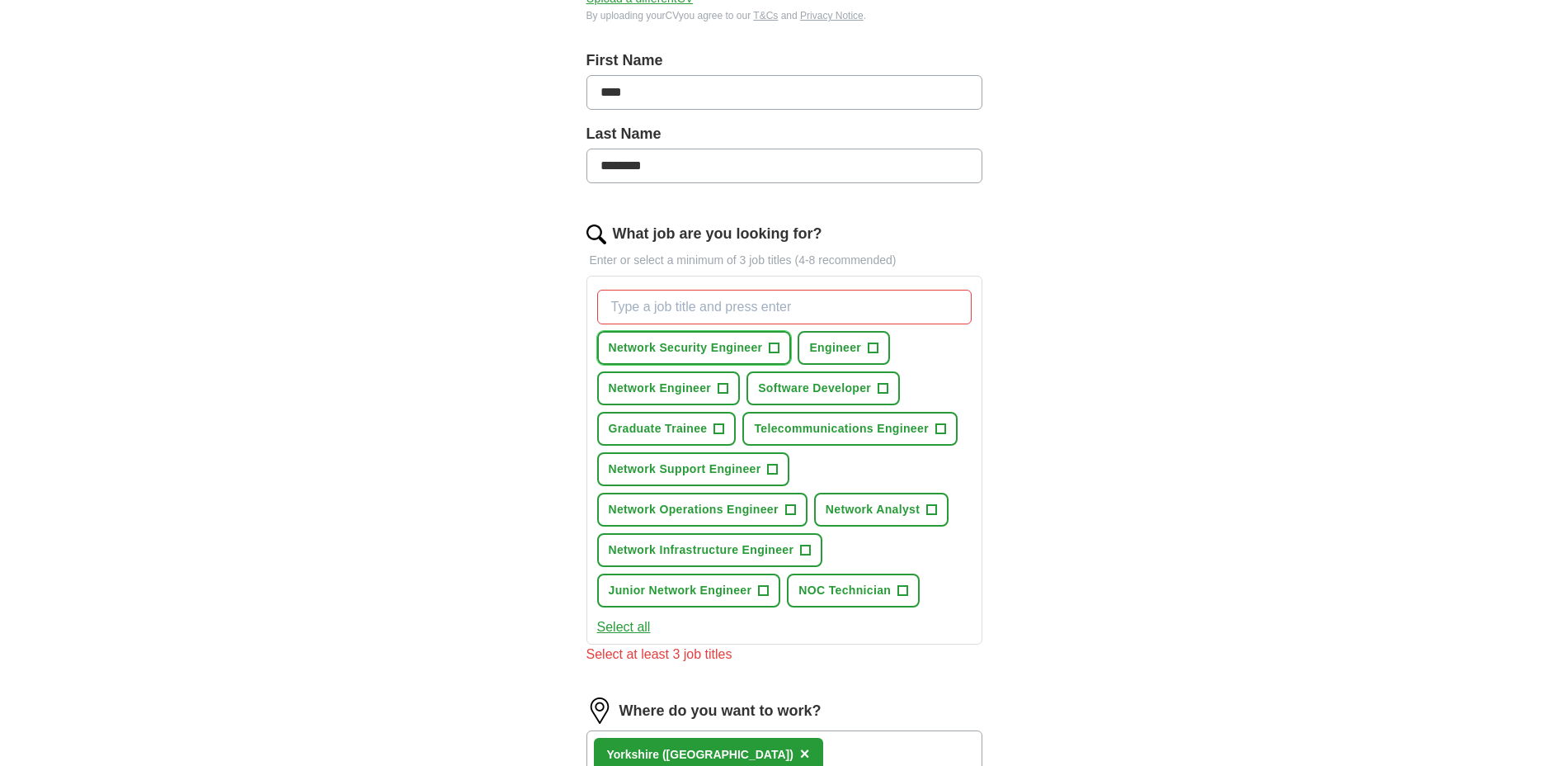
click at [775, 342] on span "+" at bounding box center [774, 348] width 9 height 13
drag, startPoint x: 841, startPoint y: 428, endPoint x: 782, endPoint y: 455, distance: 64.9
click at [836, 429] on span "Telecommunications Engineer" at bounding box center [841, 428] width 174 height 17
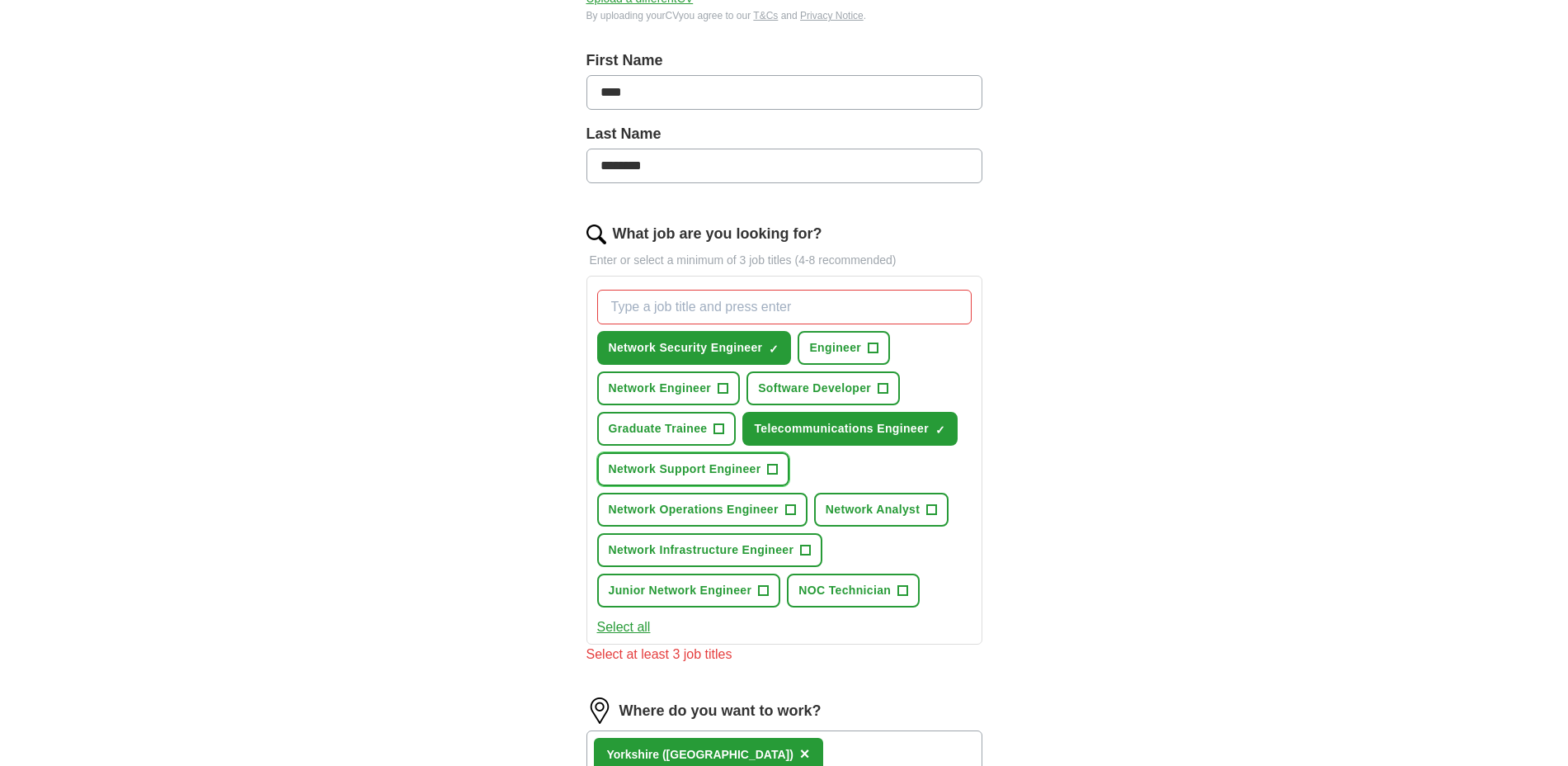
click at [741, 465] on span "Network Support Engineer" at bounding box center [684, 469] width 152 height 17
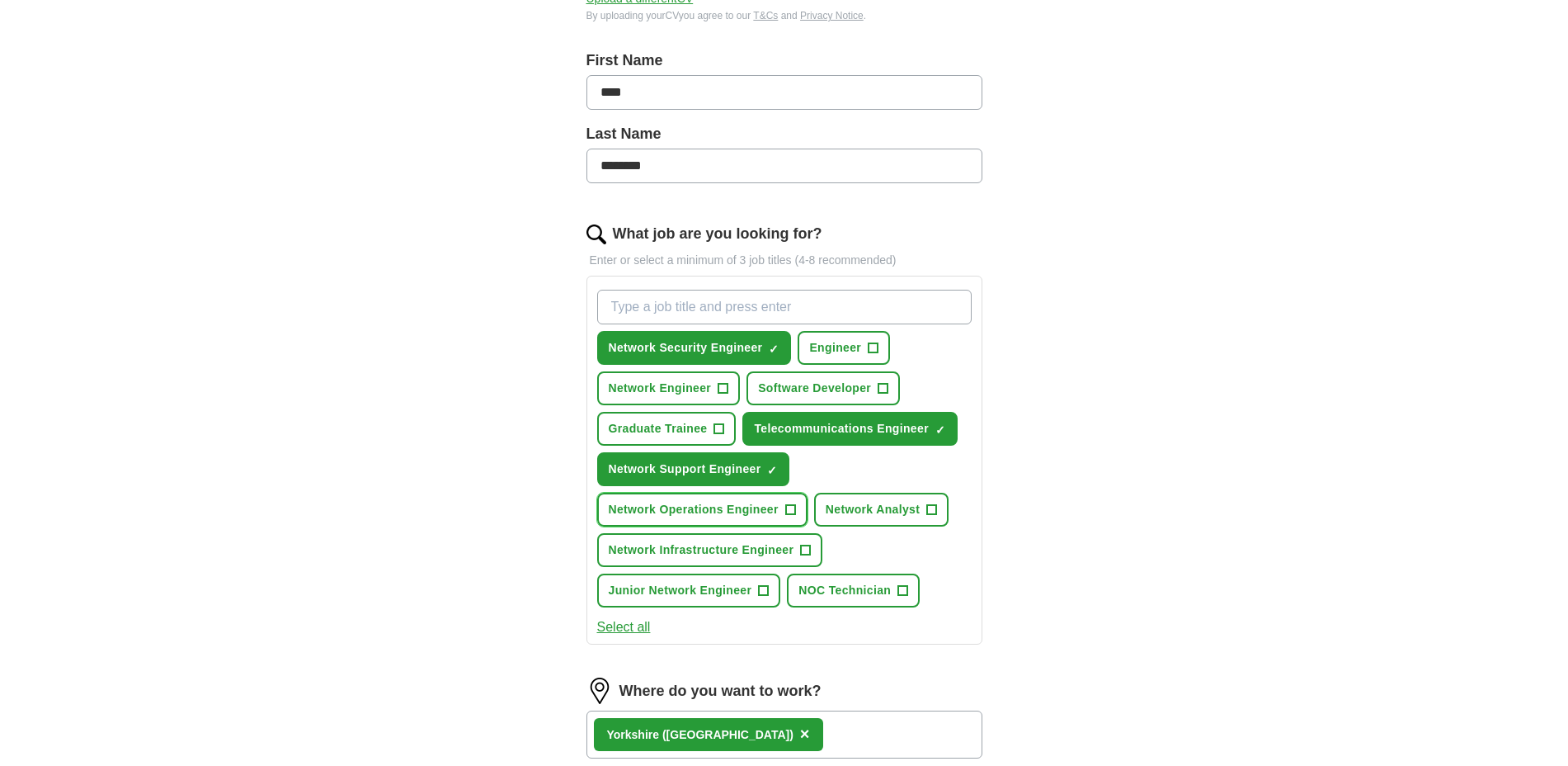
click at [740, 507] on span "Network Operations Engineer" at bounding box center [694, 510] width 170 height 17
click at [750, 546] on span "Network Infrastructure Engineer" at bounding box center [701, 550] width 185 height 17
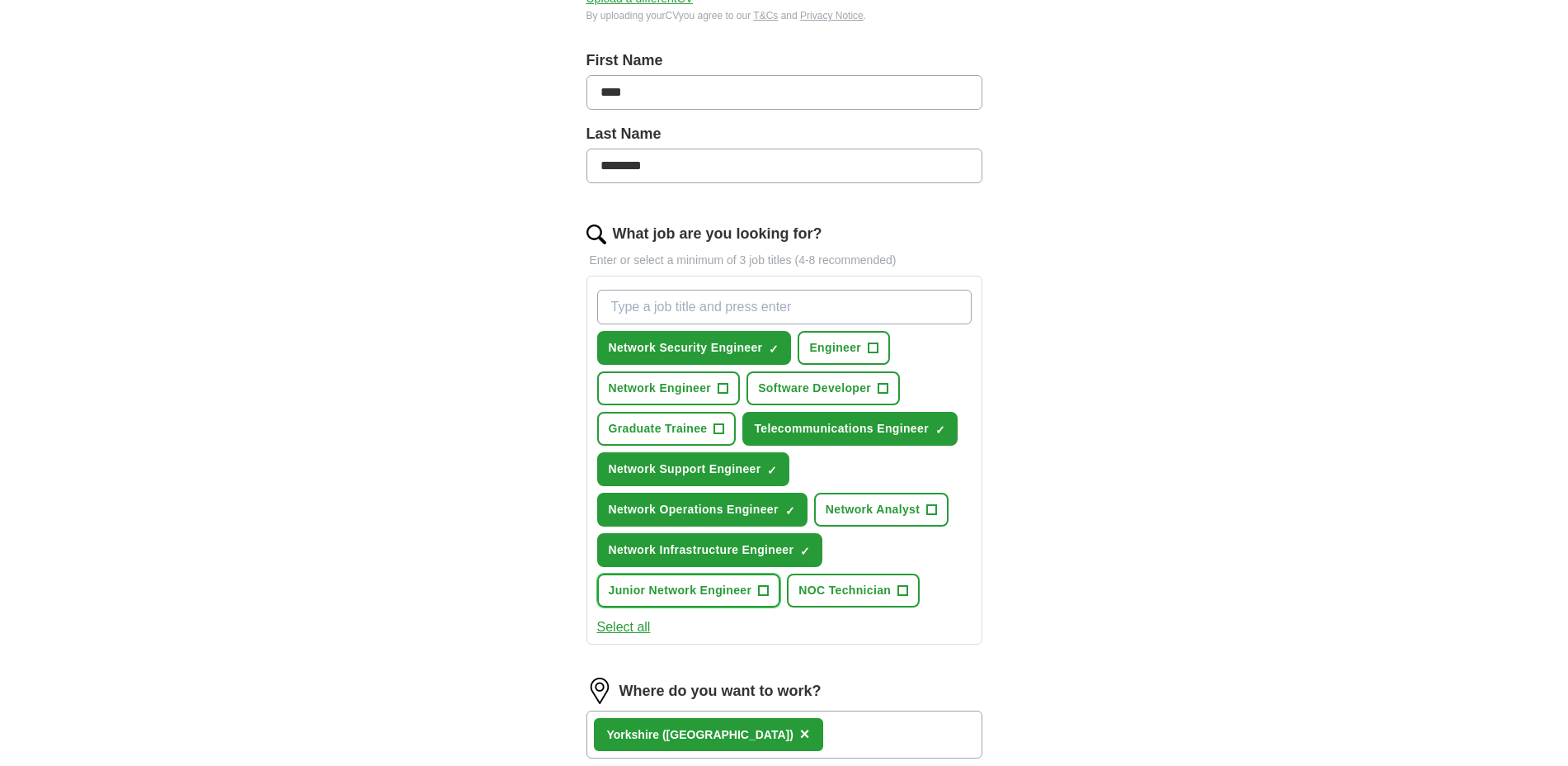
drag, startPoint x: 731, startPoint y: 583, endPoint x: 808, endPoint y: 575, distance: 77.4
click at [731, 584] on span "Junior Network Engineer" at bounding box center [681, 590] width 144 height 17
click at [876, 586] on span "NOC Technician" at bounding box center [845, 590] width 93 height 17
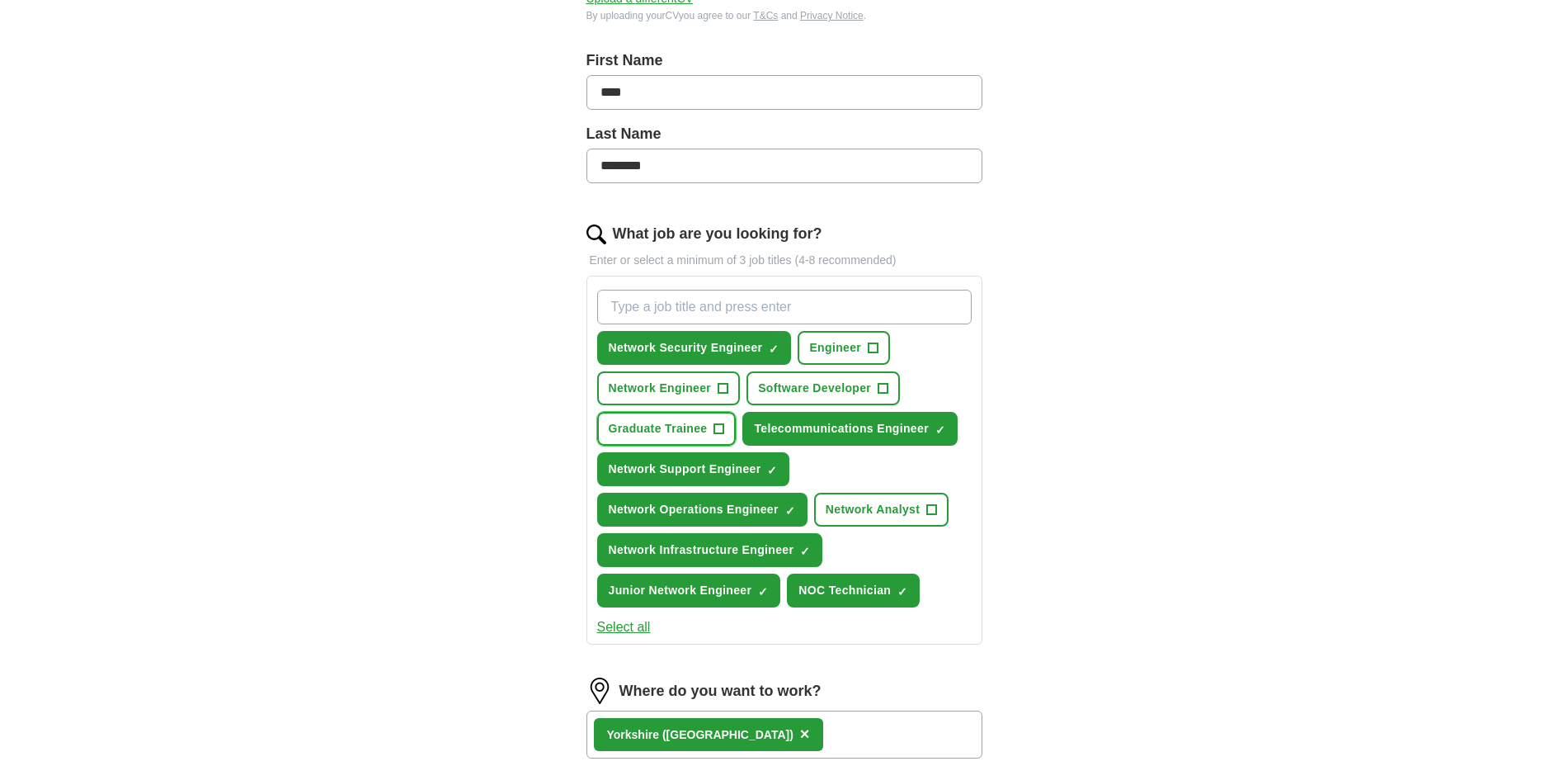
click at [672, 428] on span "Graduate Trainee" at bounding box center [658, 428] width 99 height 17
click at [854, 349] on span "Engineer" at bounding box center [835, 348] width 52 height 17
click at [822, 387] on span "Software Developer" at bounding box center [815, 389] width 113 height 17
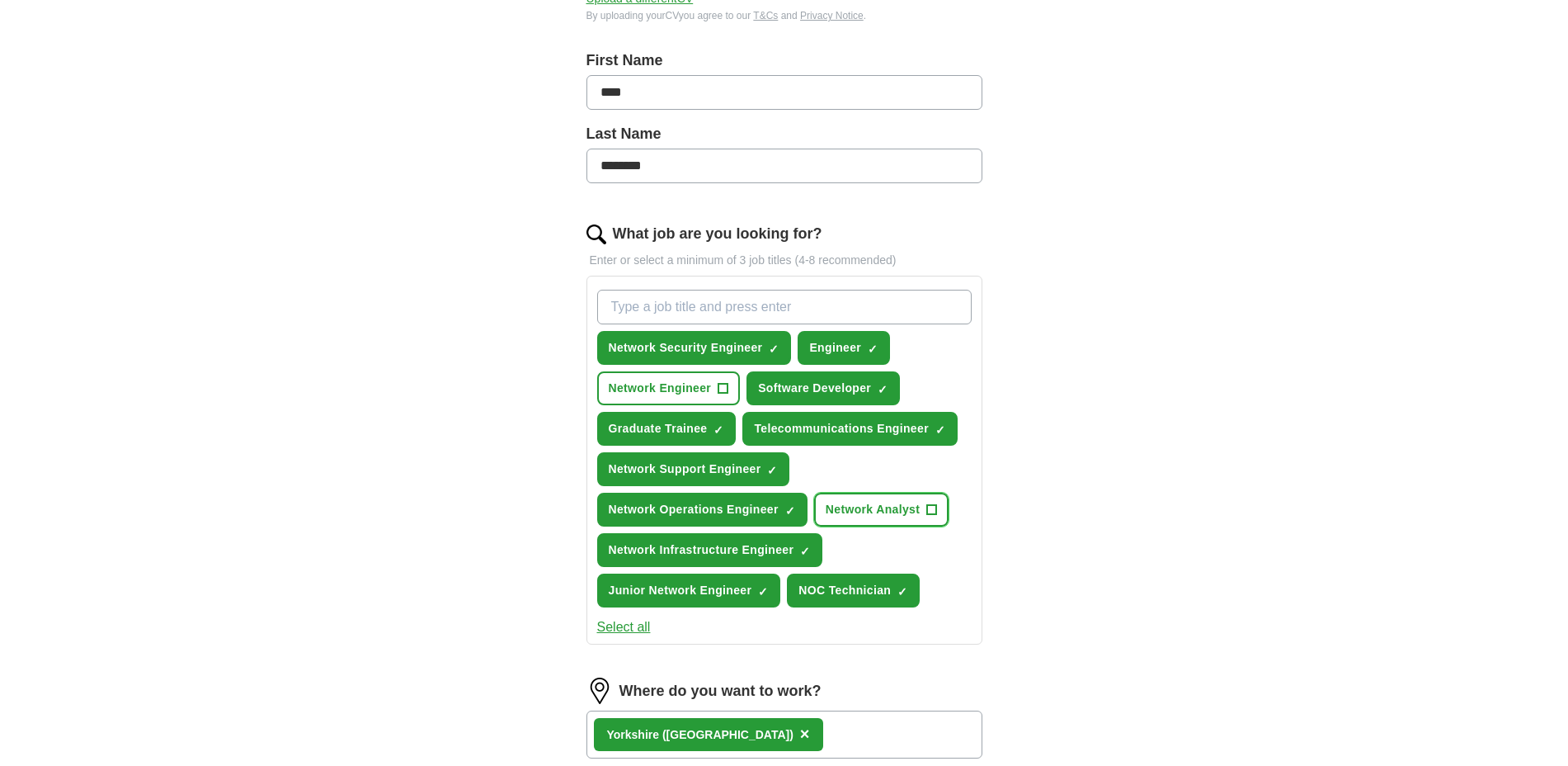
click at [840, 511] on span "Network Analyst" at bounding box center [873, 510] width 95 height 17
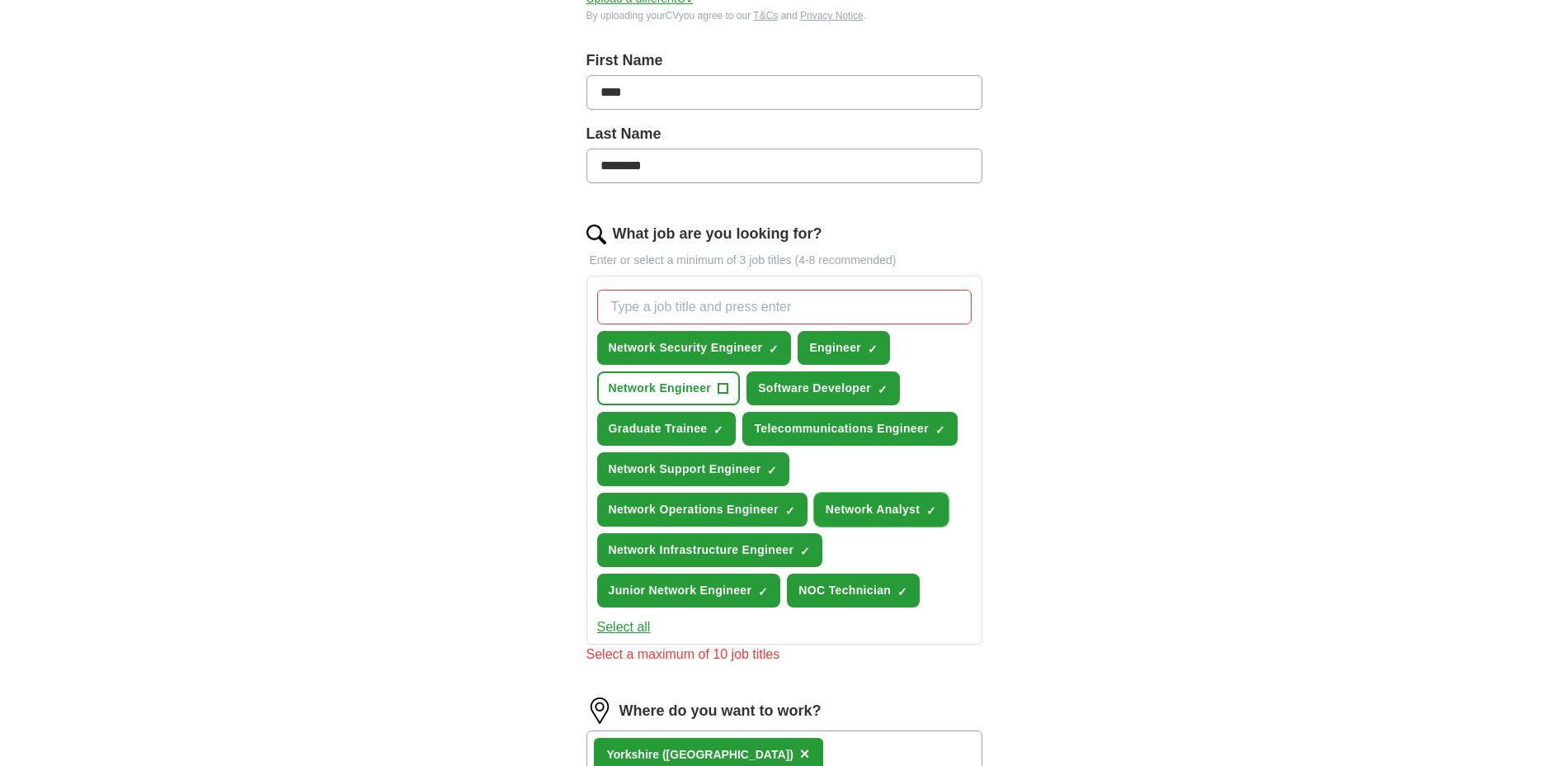
click at [889, 497] on button "Network Analyst ✓ ×" at bounding box center [882, 510] width 134 height 34
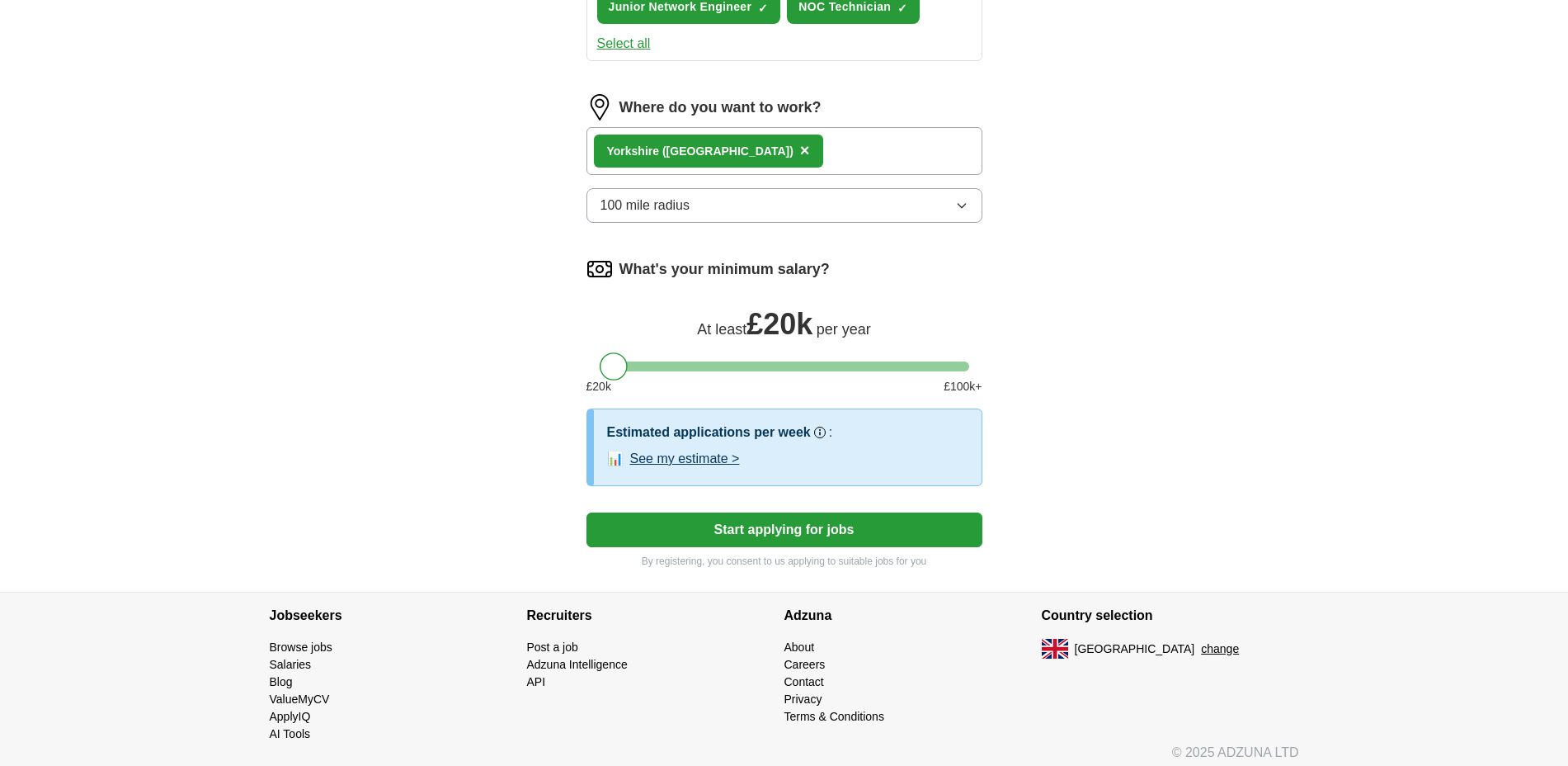
scroll to position [926, 0]
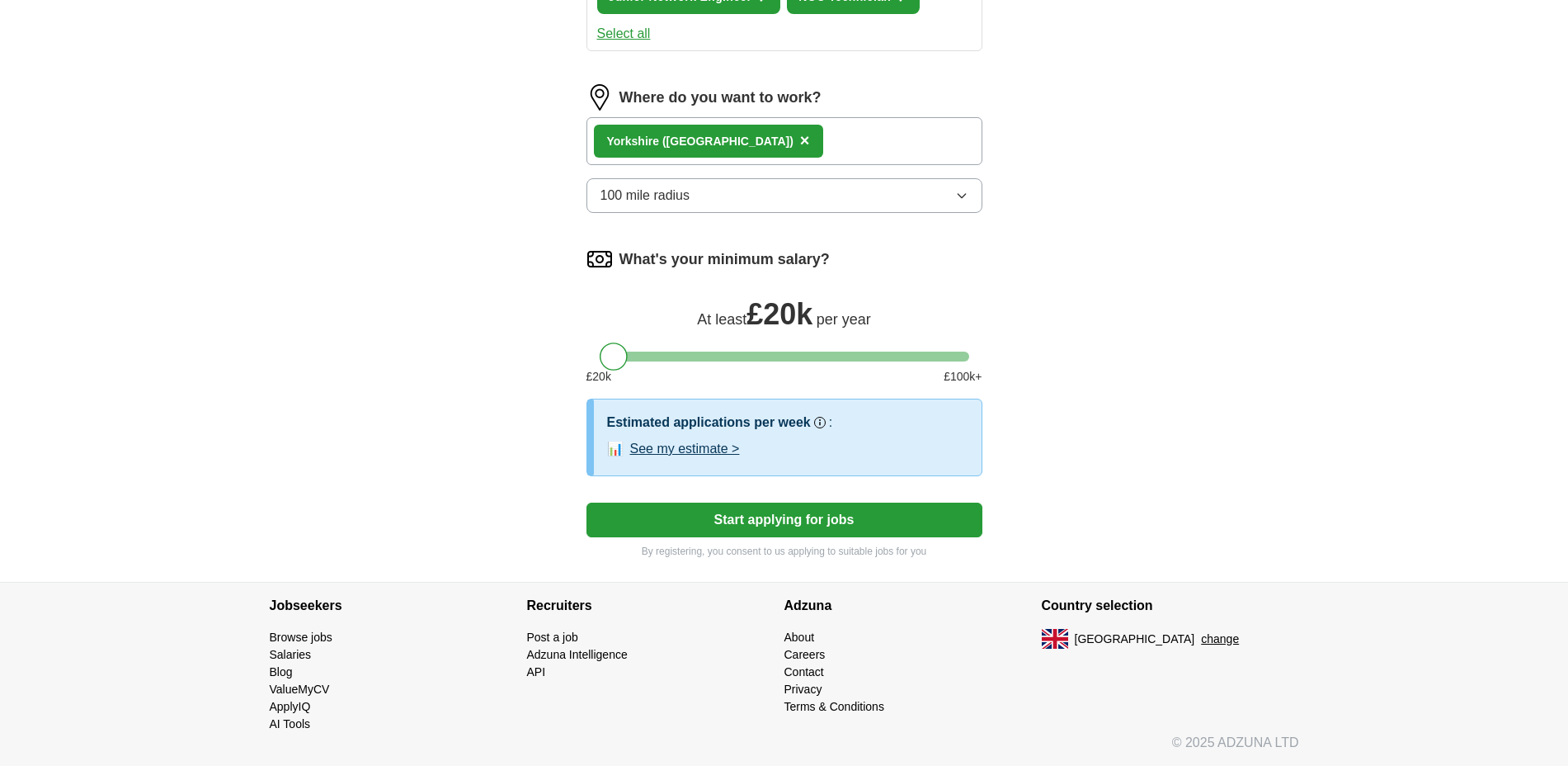
click at [801, 517] on button "Start applying for jobs" at bounding box center [784, 520] width 396 height 35
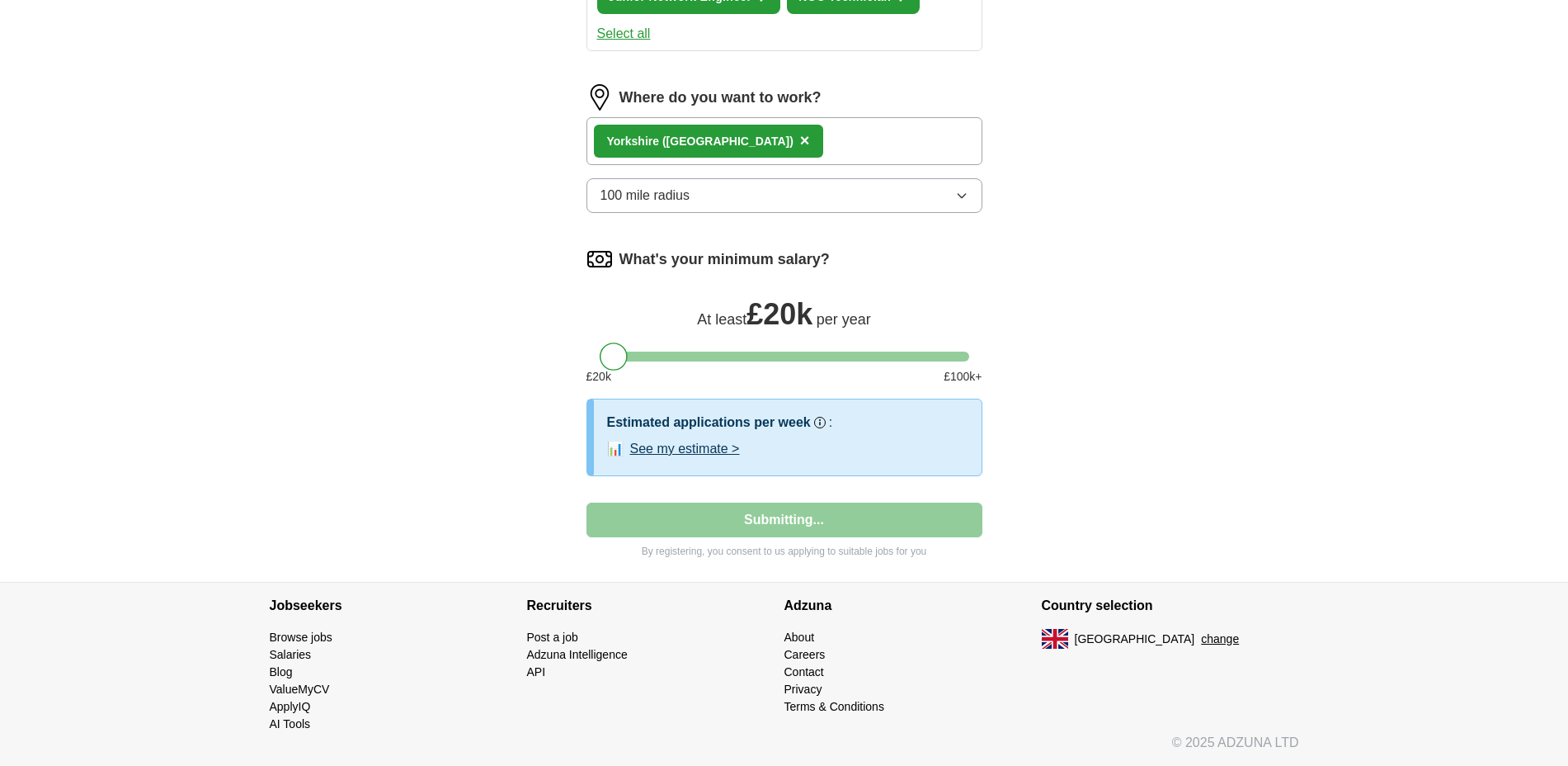
select select "**"
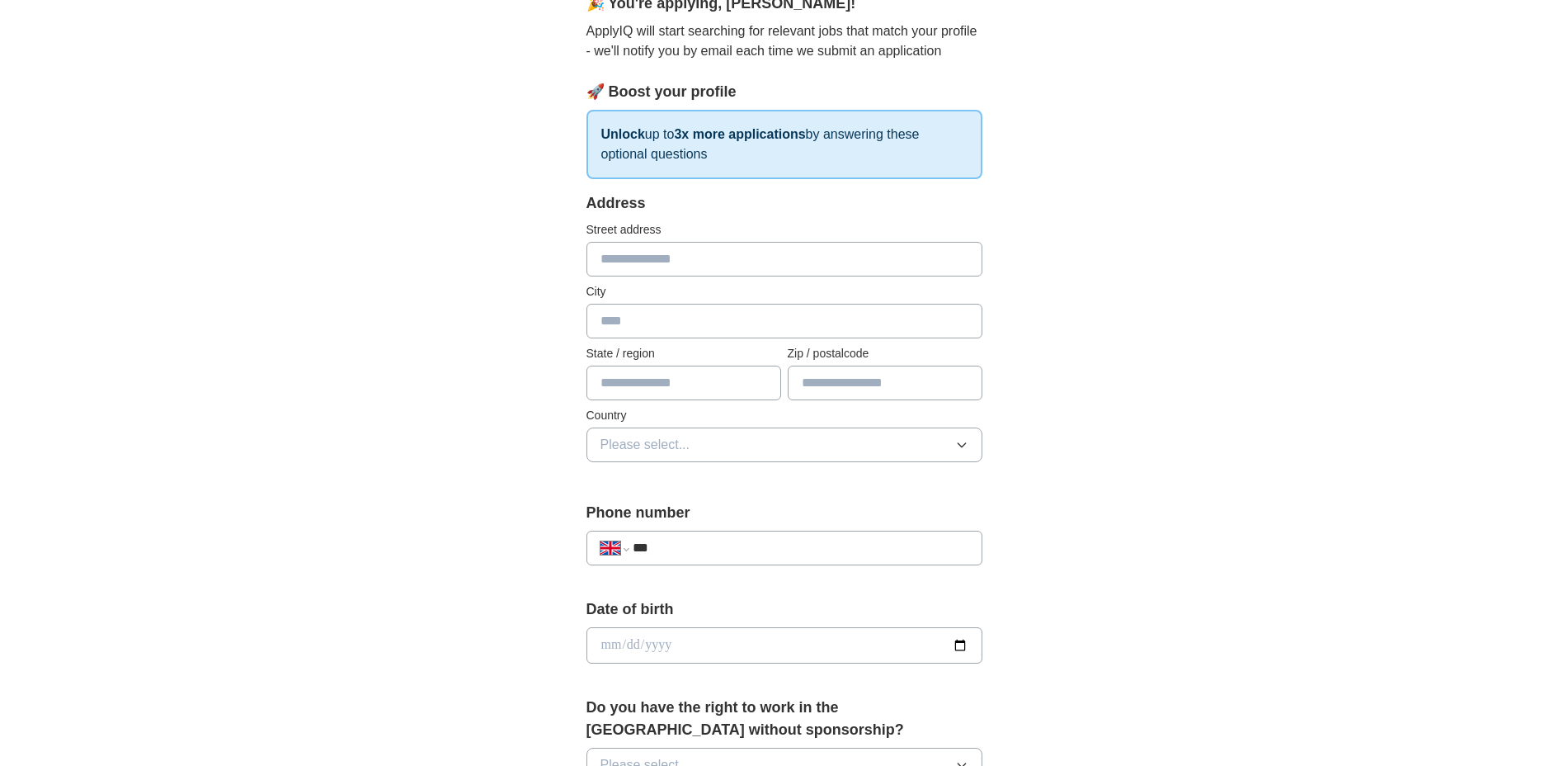
scroll to position [206, 0]
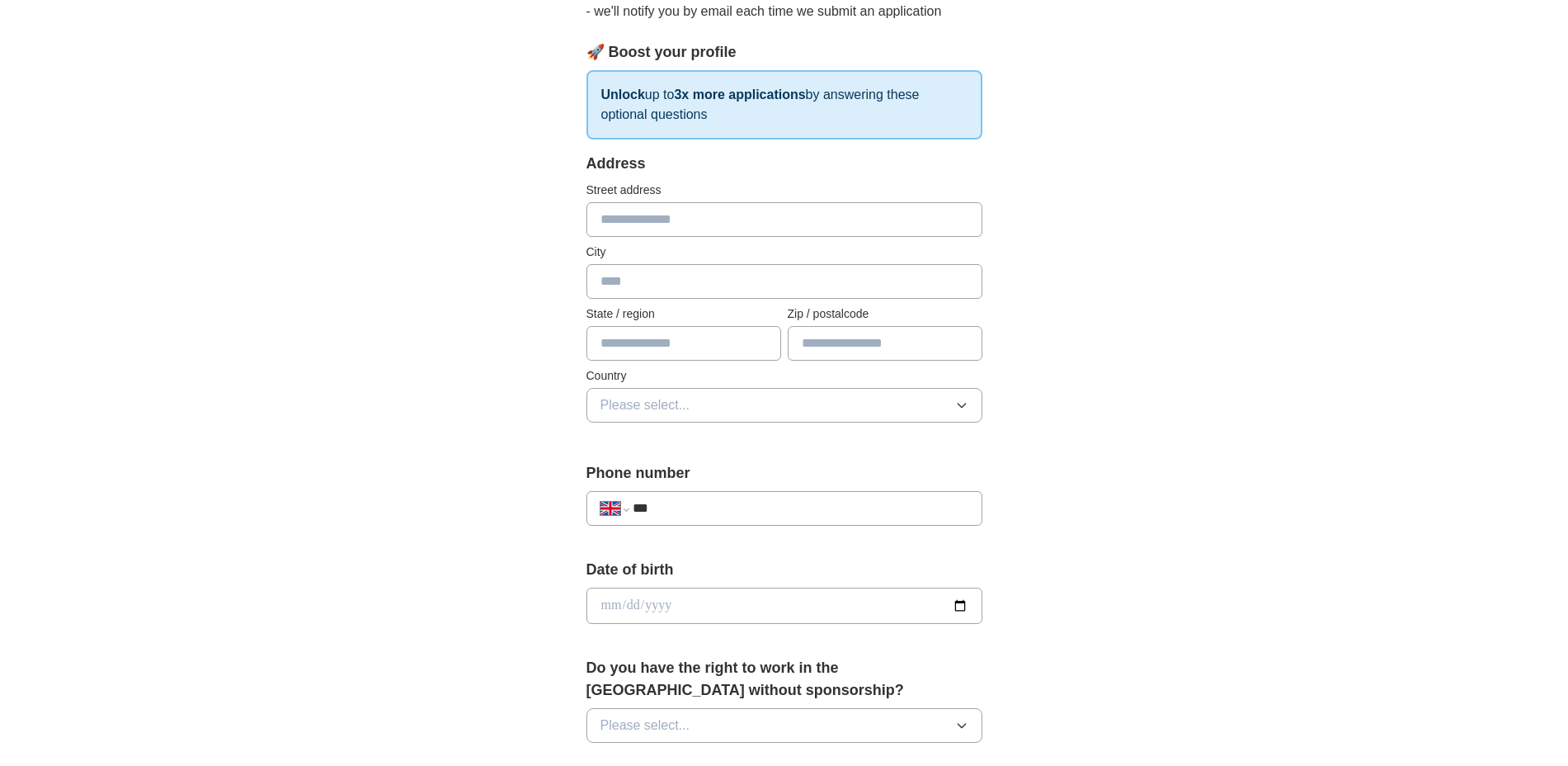
click at [707, 211] on input "text" at bounding box center [784, 219] width 396 height 35
type input "**********"
click at [684, 277] on input "text" at bounding box center [784, 281] width 396 height 35
type input "*****"
click at [687, 356] on input "text" at bounding box center [684, 343] width 195 height 35
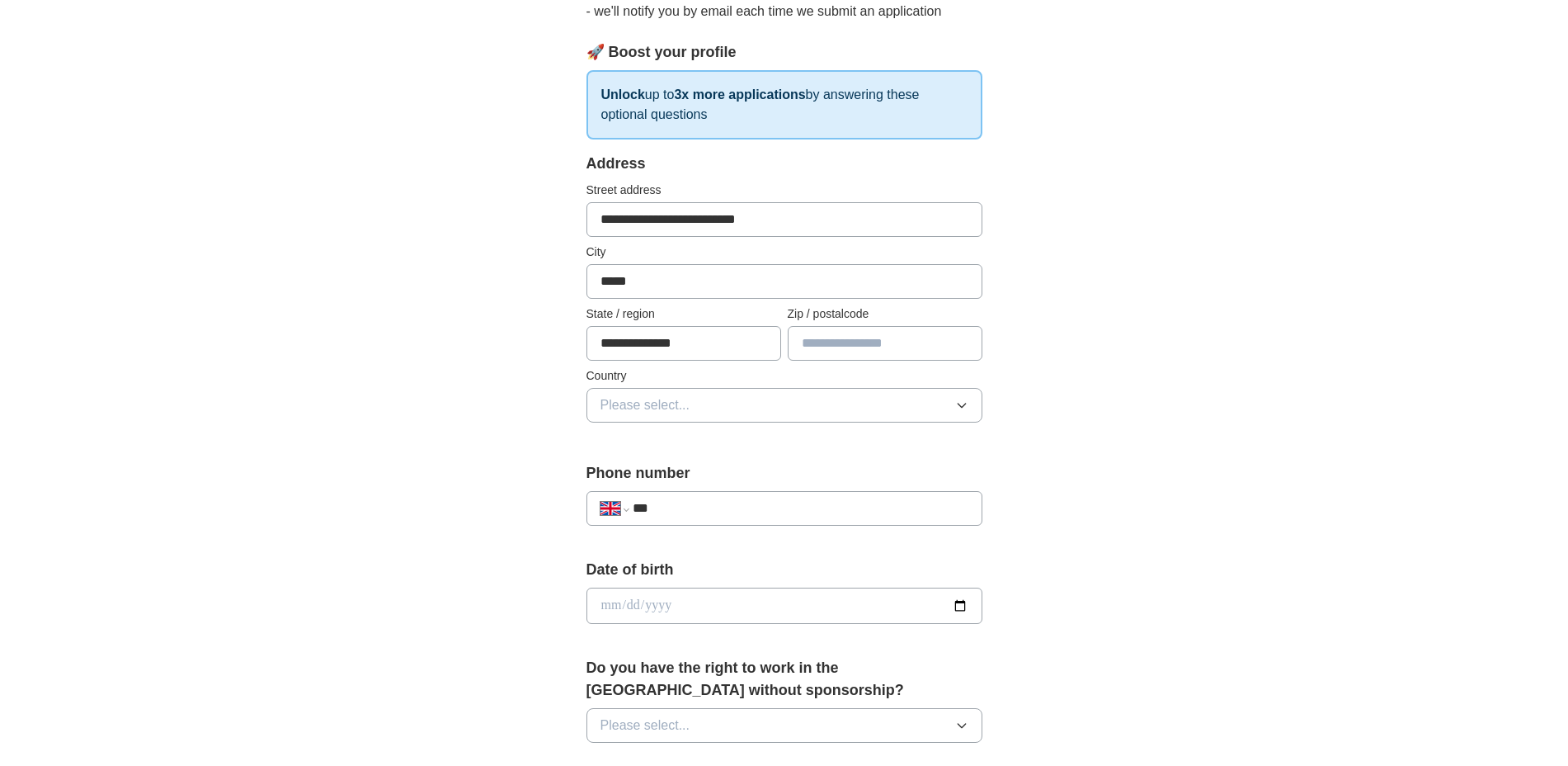
type input "**********"
click at [820, 351] on input "text" at bounding box center [886, 343] width 195 height 35
type input "*******"
click at [744, 419] on button "Please select..." at bounding box center [784, 405] width 396 height 35
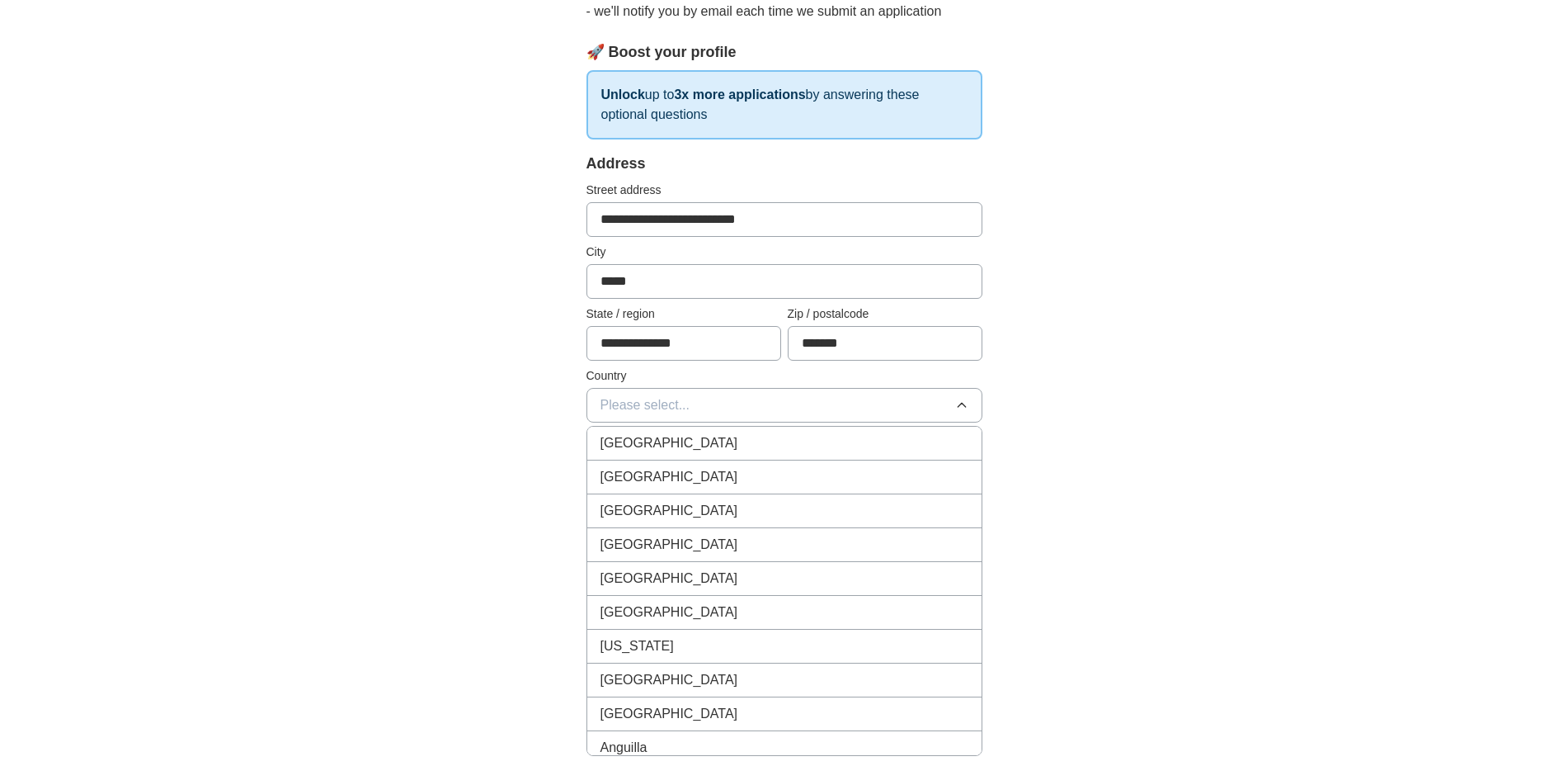
click at [724, 444] on div "[GEOGRAPHIC_DATA]" at bounding box center [784, 443] width 368 height 20
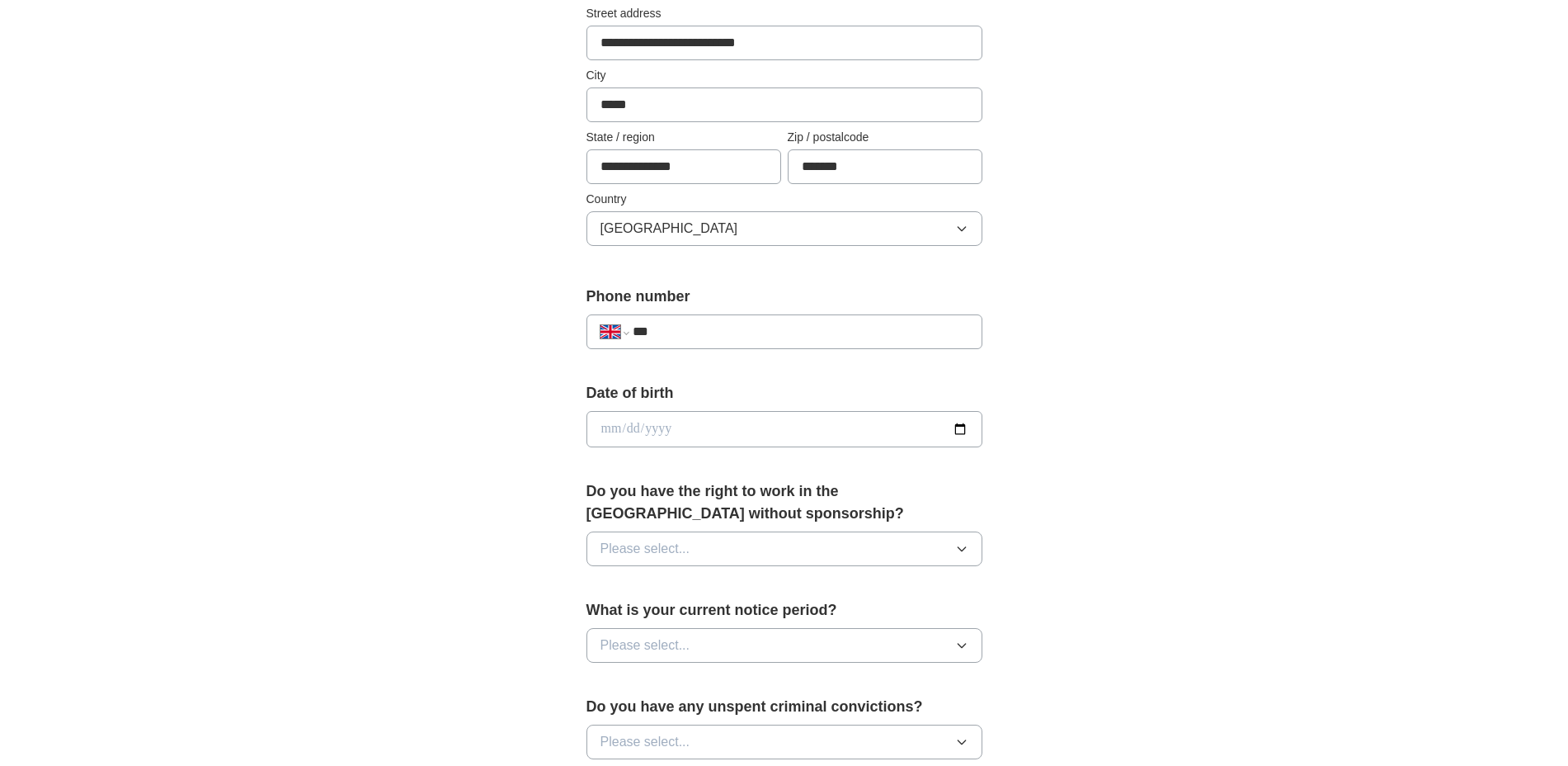
scroll to position [412, 0]
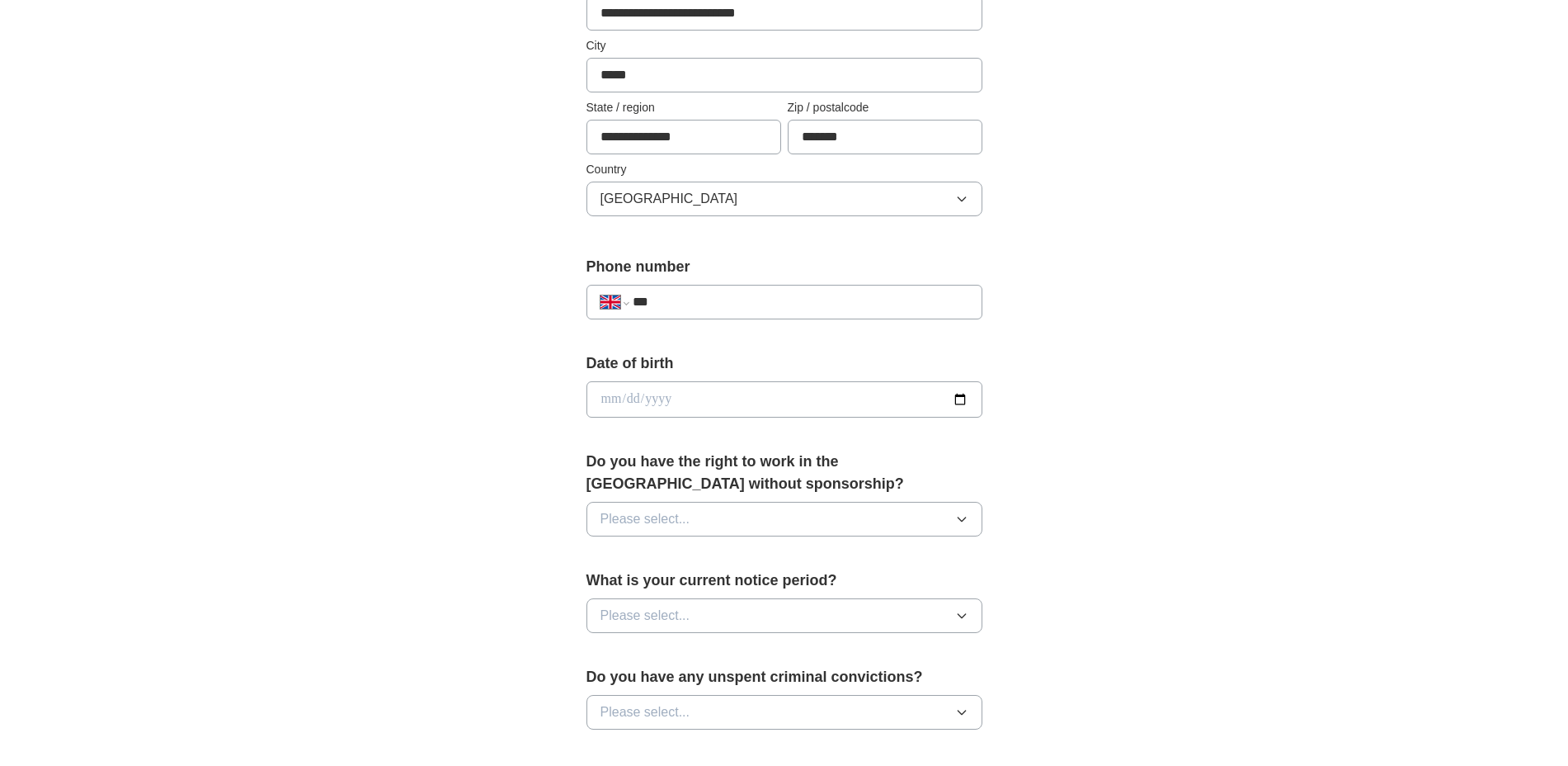
click at [724, 292] on input "***" at bounding box center [801, 302] width 335 height 20
type input "**********"
click at [678, 392] on input "date" at bounding box center [784, 399] width 396 height 36
type input "**********"
click at [764, 517] on button "Please select..." at bounding box center [784, 519] width 396 height 35
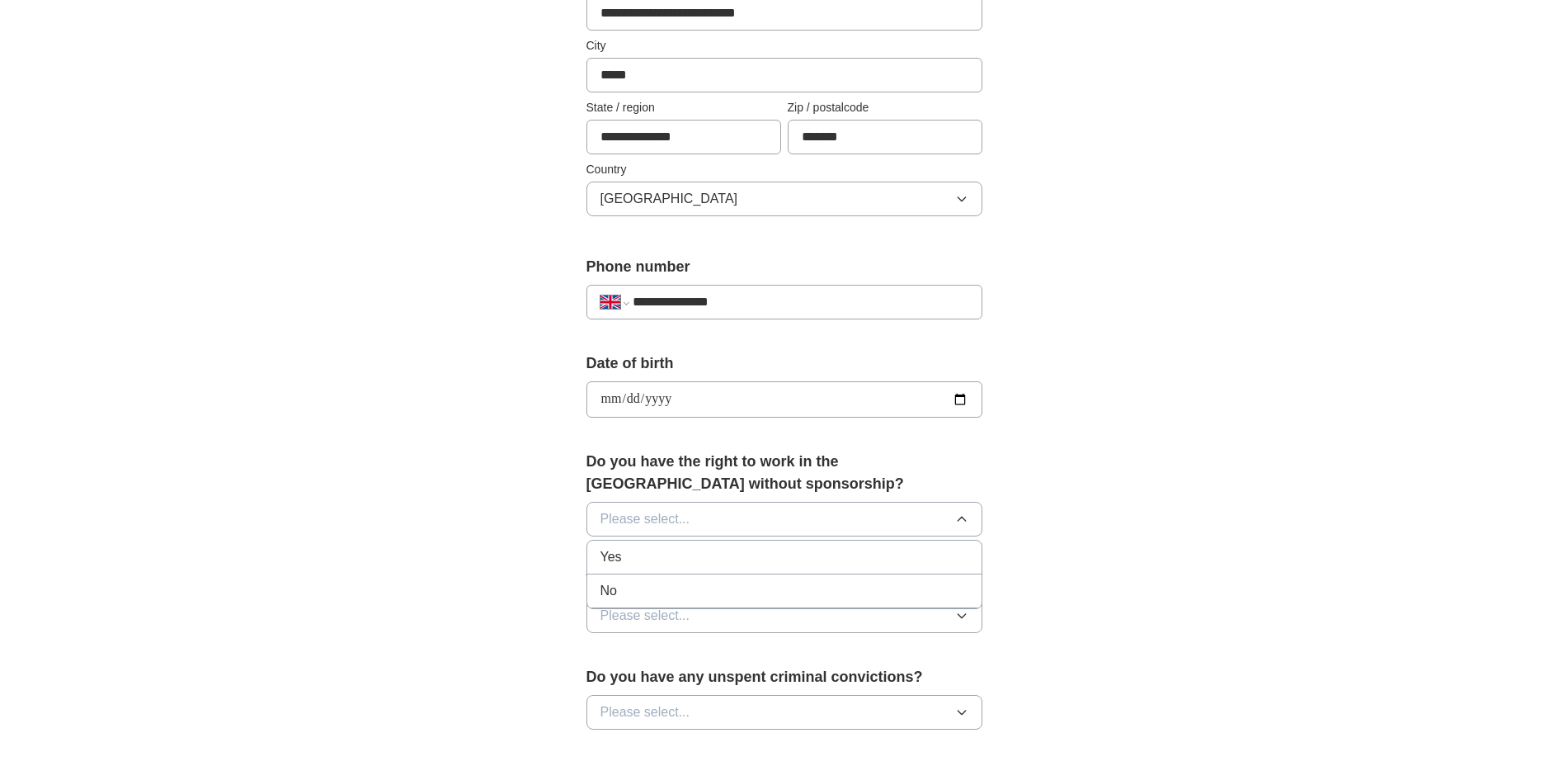
click at [686, 587] on div "No" at bounding box center [784, 591] width 368 height 20
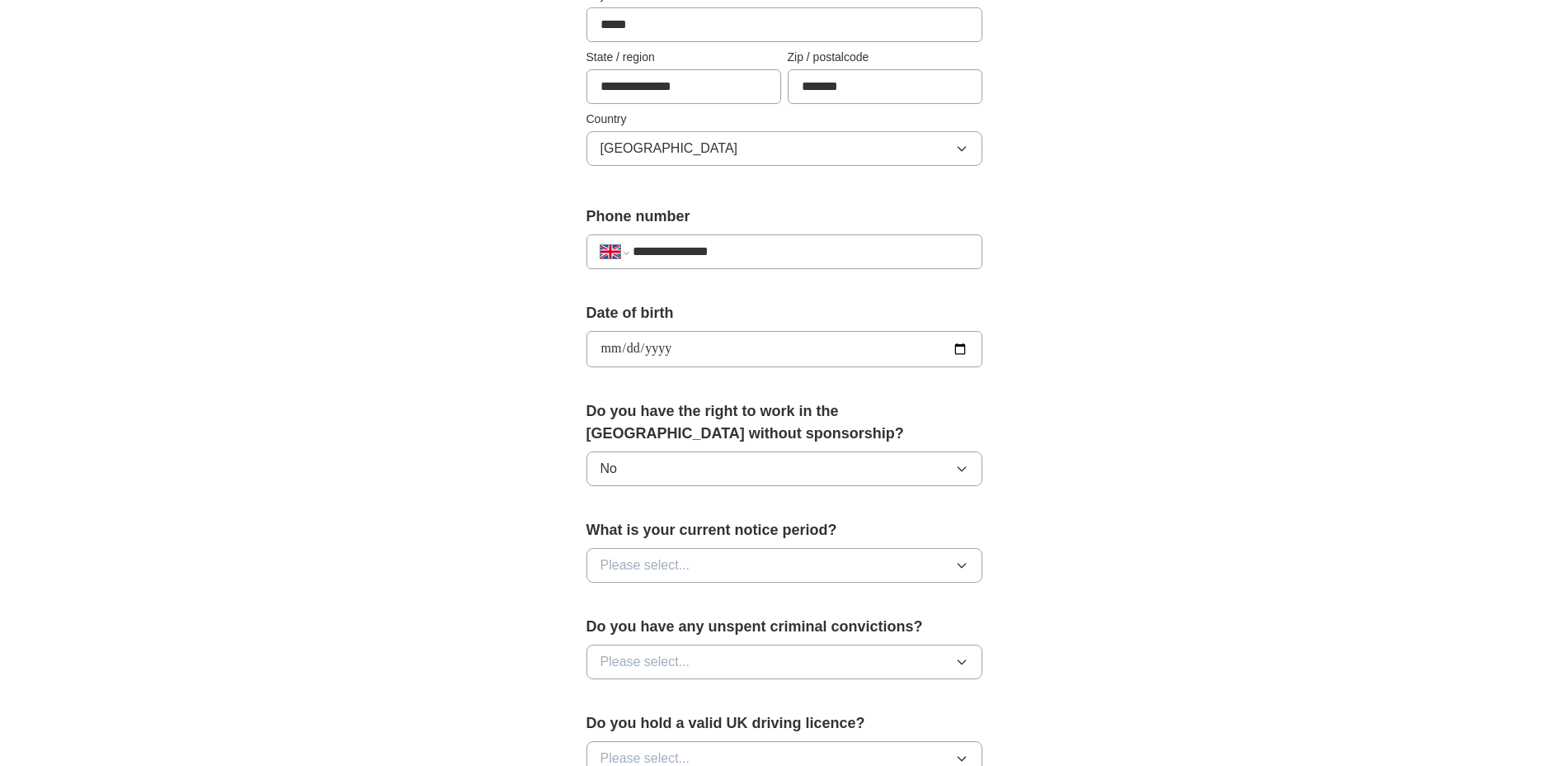
scroll to position [516, 0]
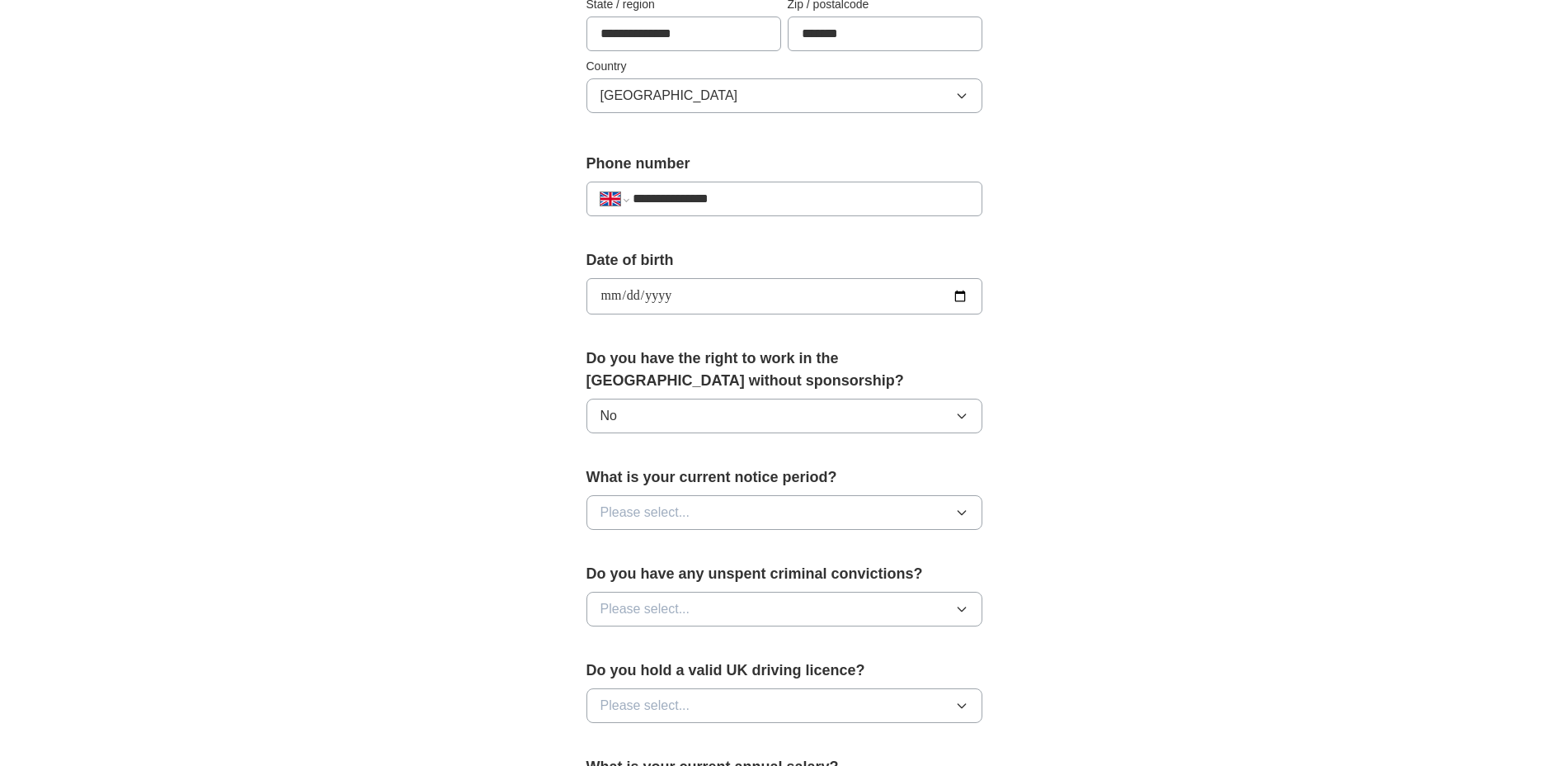
click at [802, 412] on button "No" at bounding box center [784, 416] width 396 height 35
click at [701, 466] on li "Yes" at bounding box center [784, 455] width 394 height 34
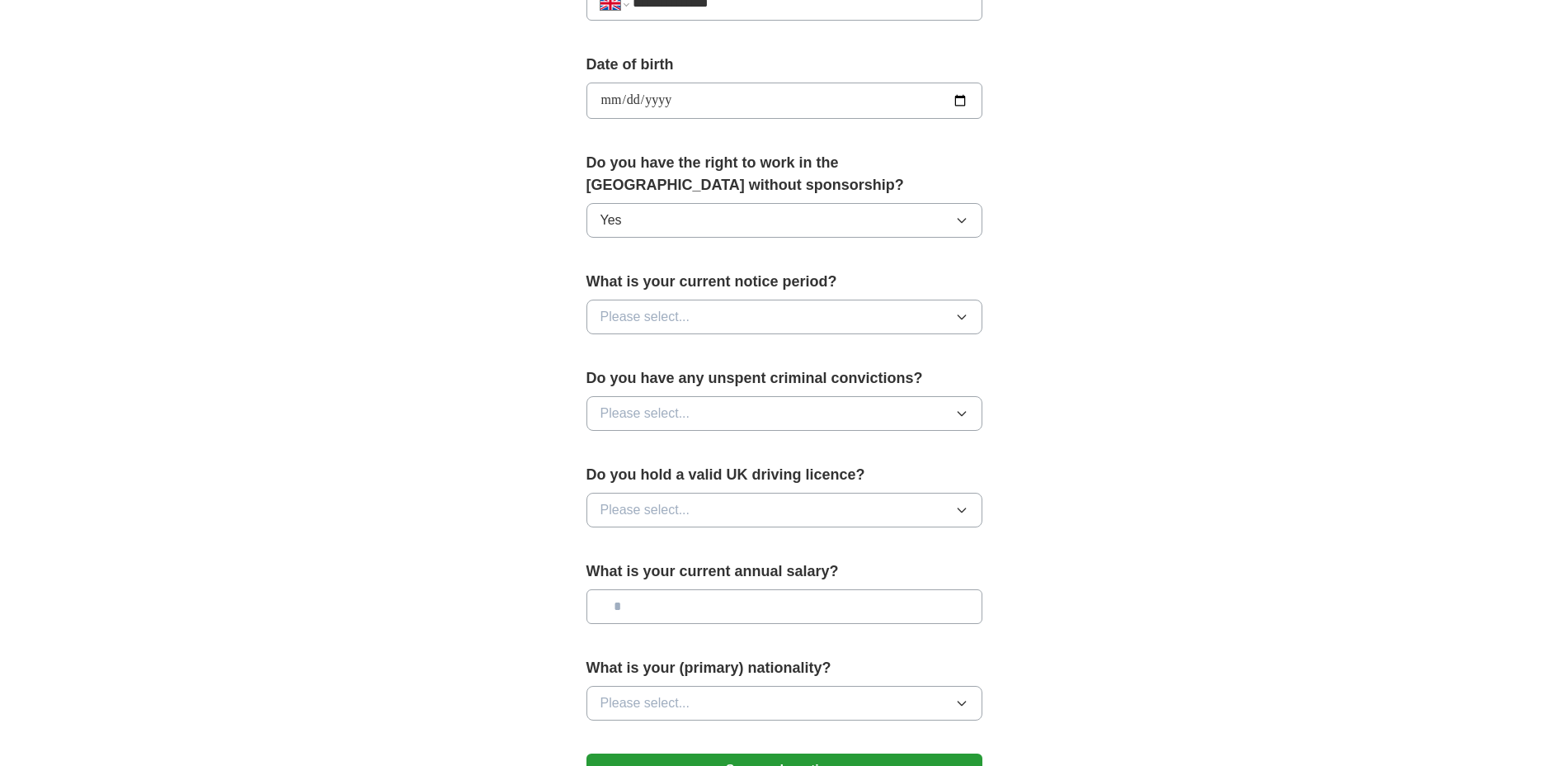
scroll to position [722, 0]
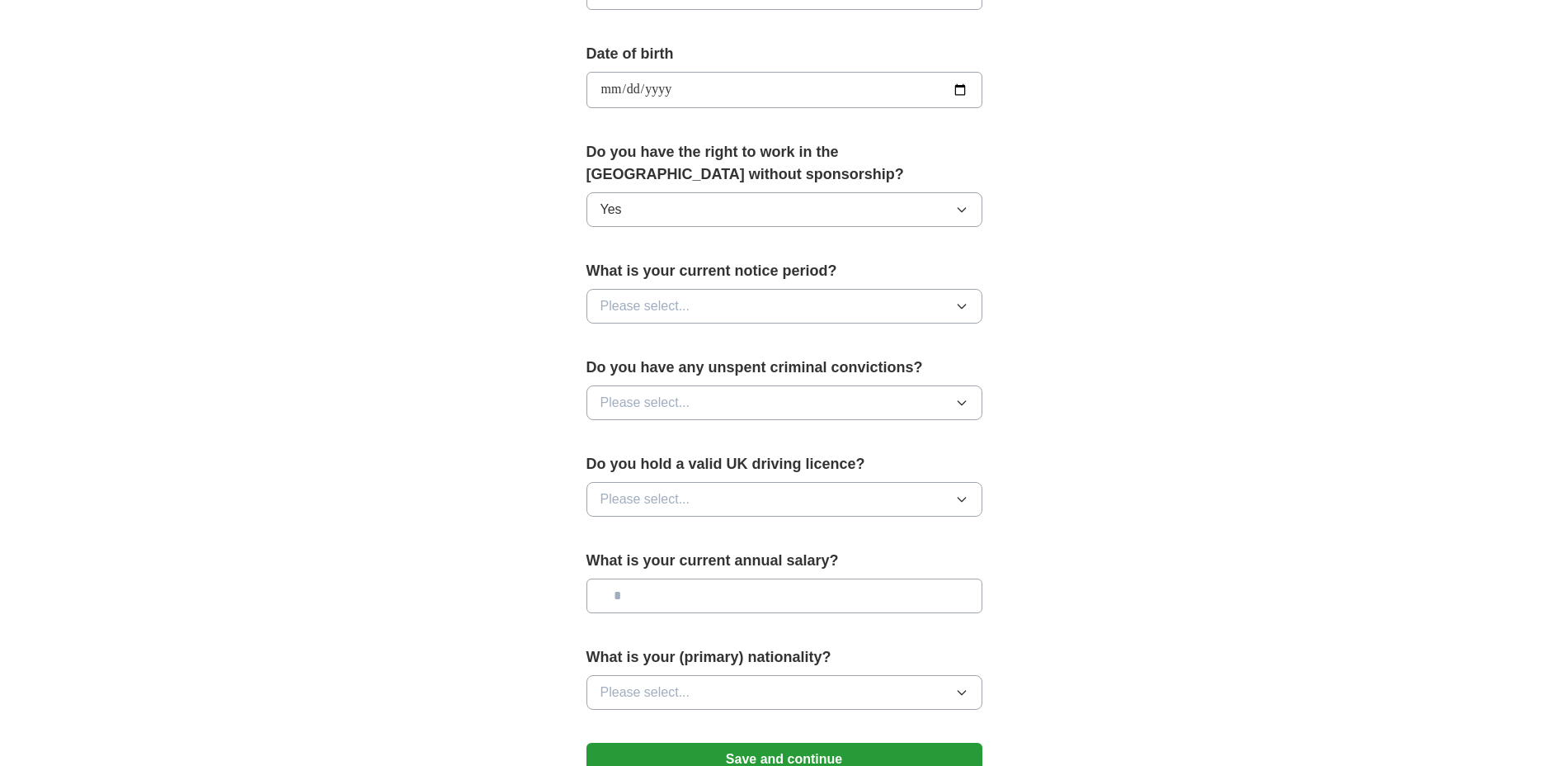
click at [674, 294] on button "Please select..." at bounding box center [784, 306] width 396 height 35
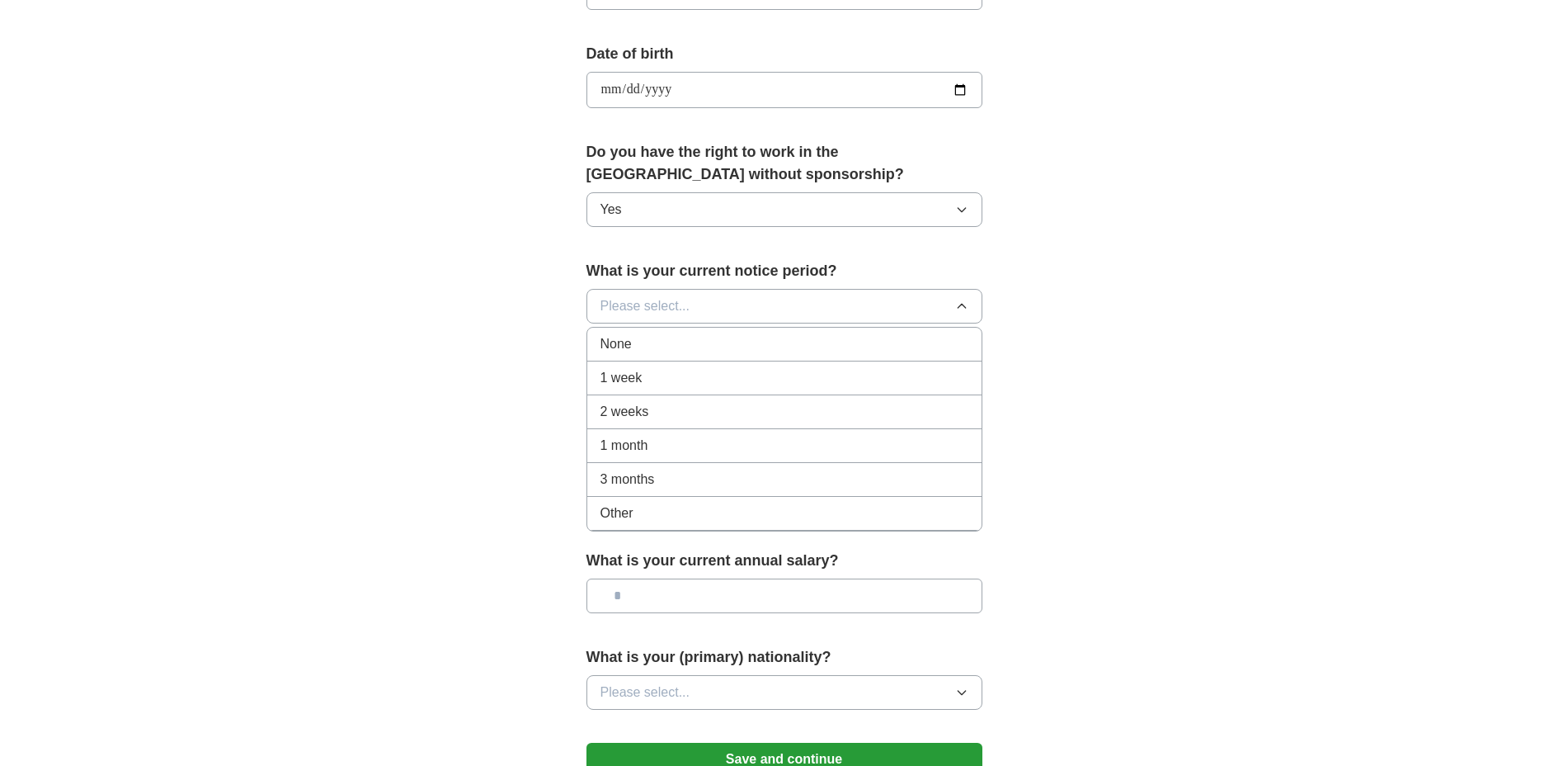
click at [661, 341] on div "None" at bounding box center [784, 344] width 368 height 20
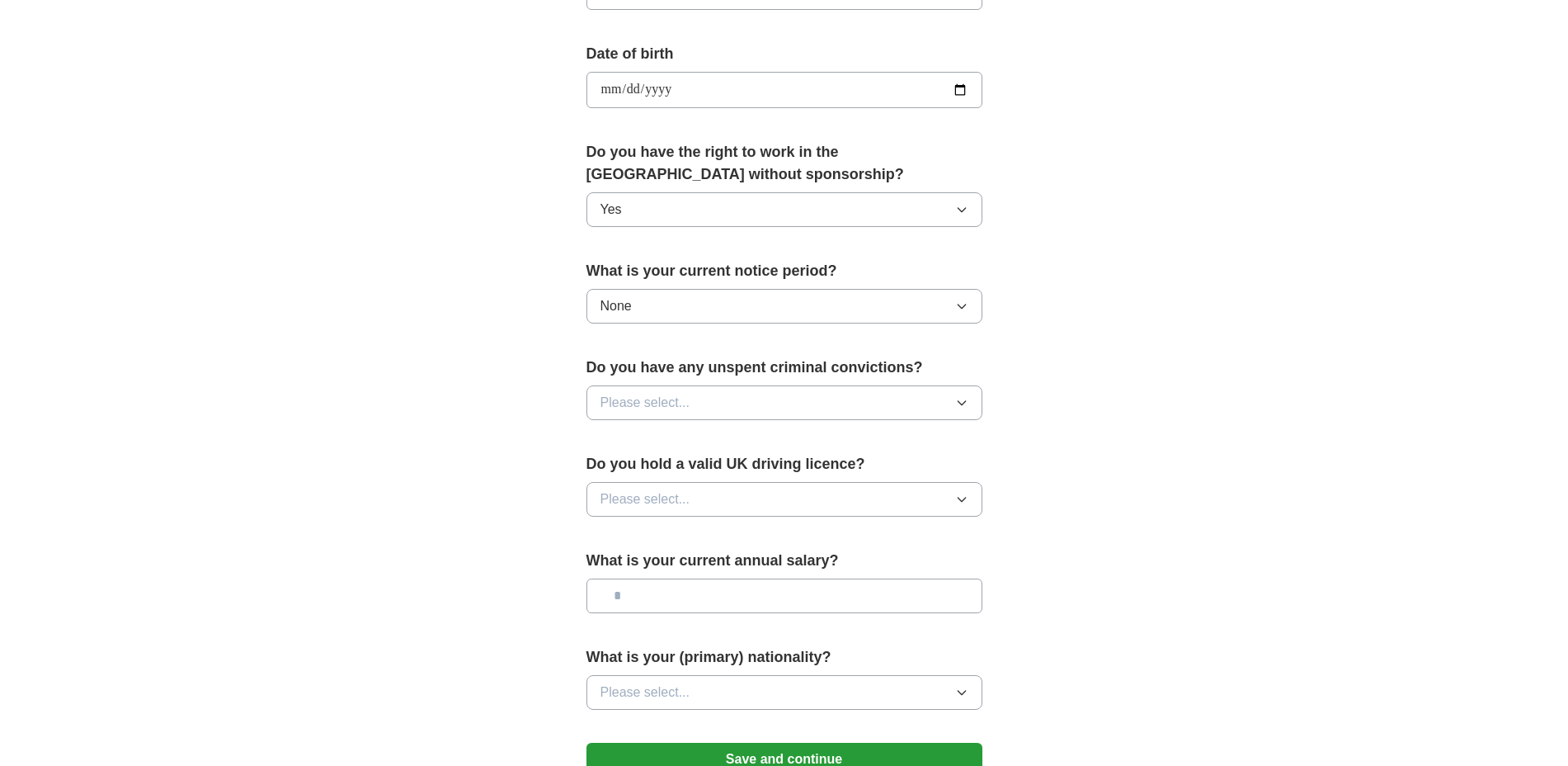
click at [693, 398] on button "Please select..." at bounding box center [784, 403] width 396 height 35
click at [672, 466] on div "No" at bounding box center [784, 474] width 368 height 20
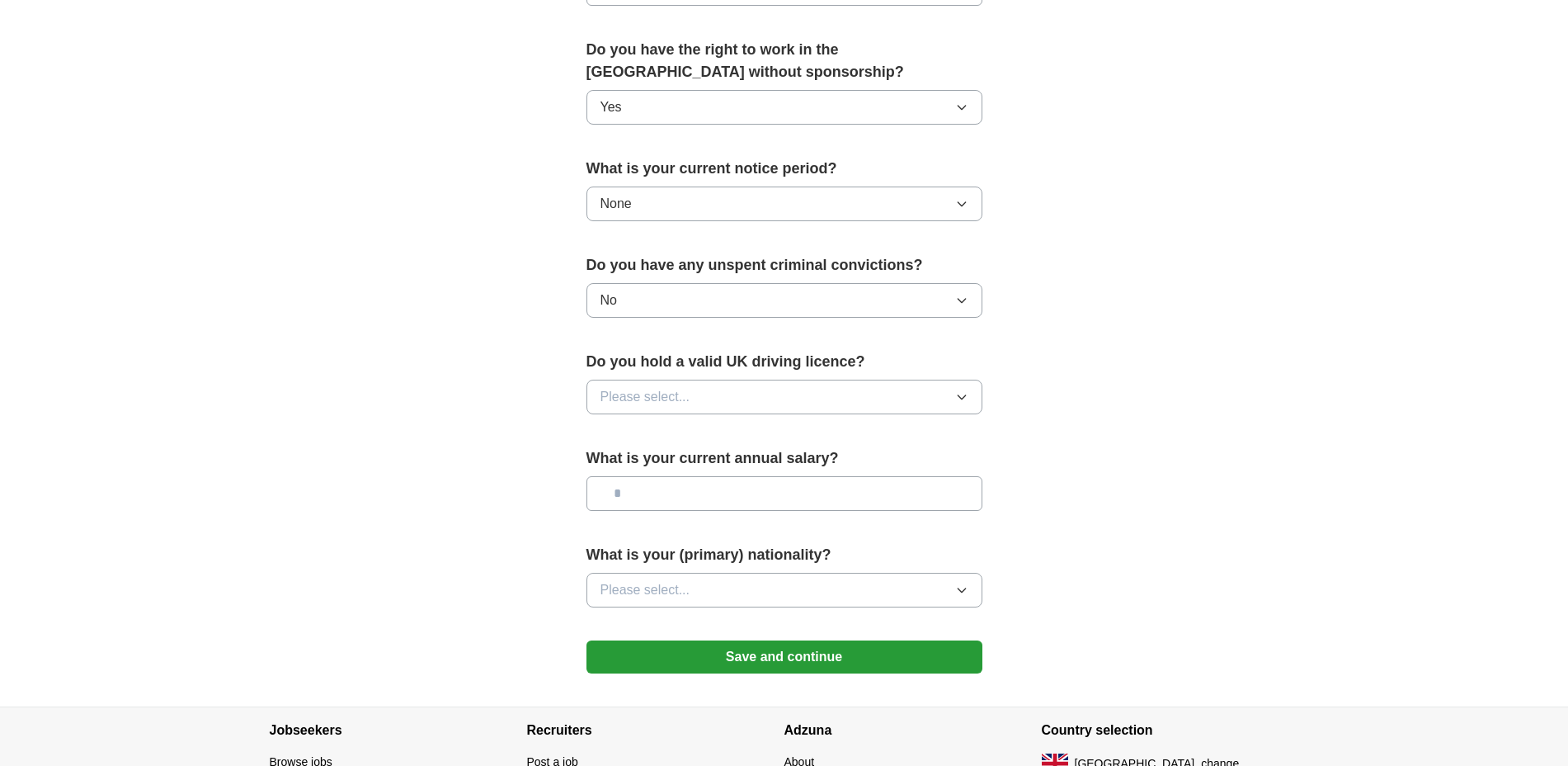
scroll to position [826, 0]
click at [759, 392] on button "Please select..." at bounding box center [784, 396] width 396 height 35
click at [620, 437] on span "Yes" at bounding box center [611, 434] width 22 height 20
click at [666, 495] on input "text" at bounding box center [784, 493] width 396 height 35
type input "*******"
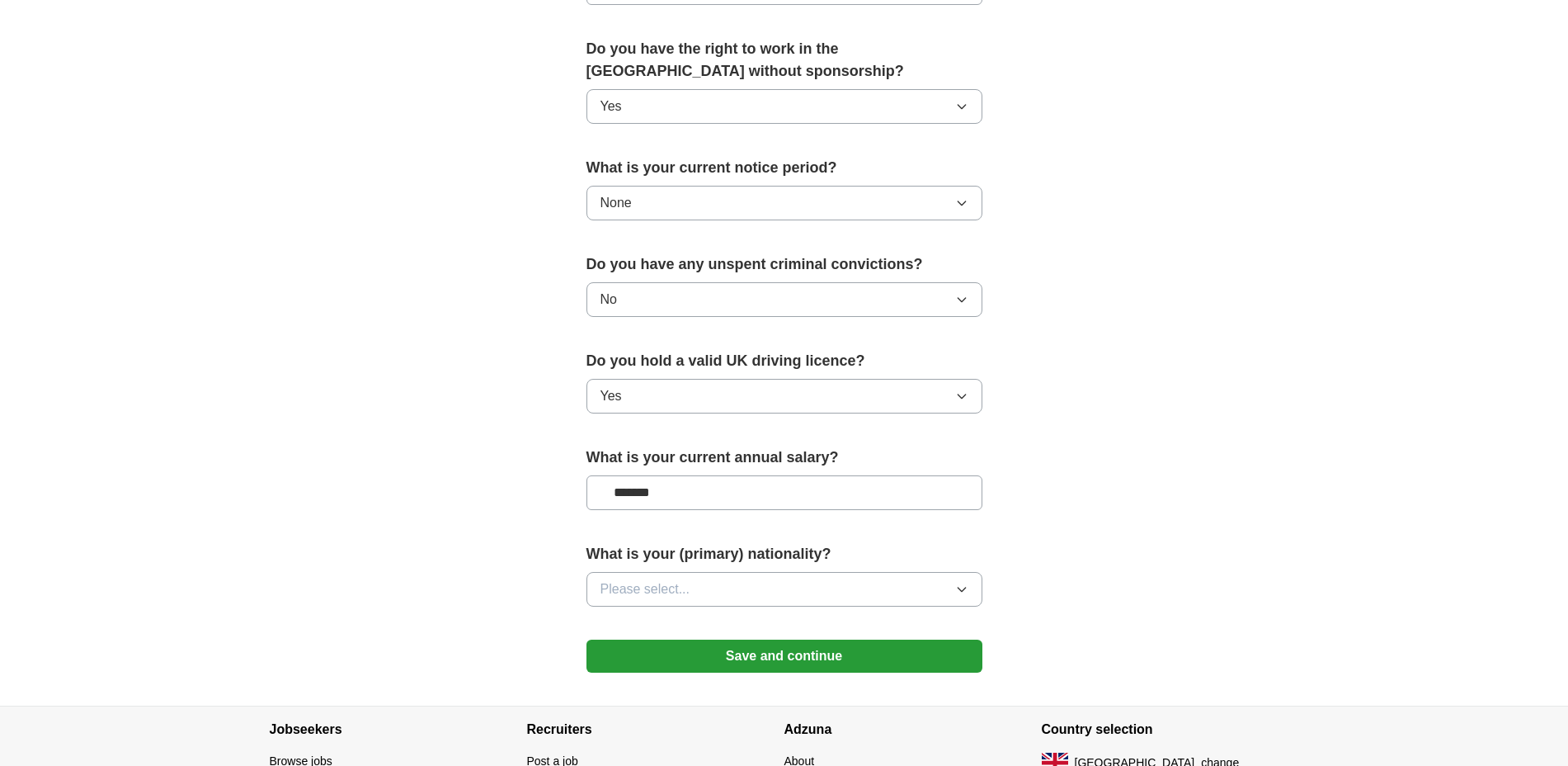
click at [782, 603] on button "Please select..." at bounding box center [784, 589] width 396 height 35
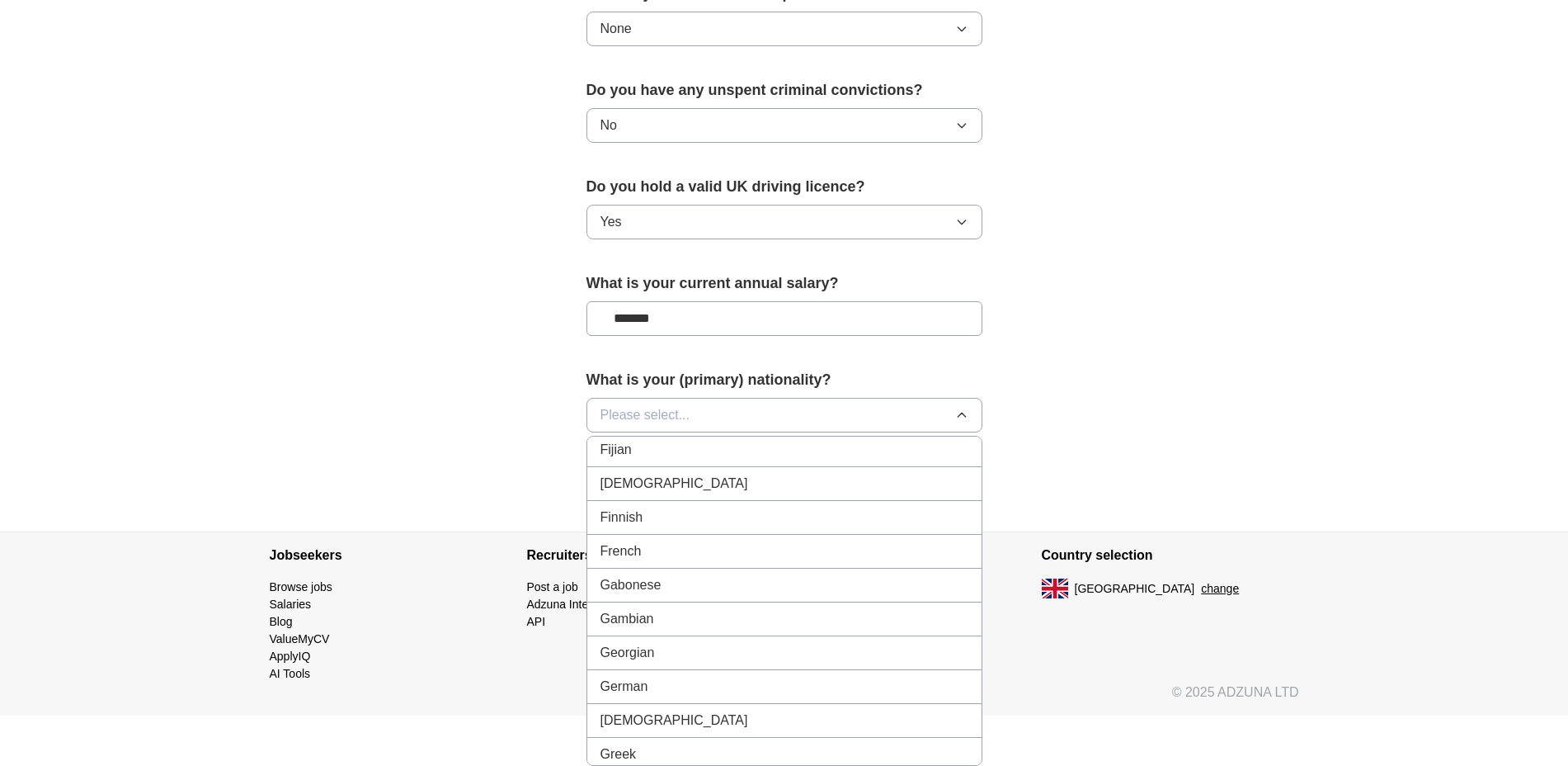
scroll to position [2477, 0]
click at [643, 421] on span "Please select..." at bounding box center [645, 415] width 90 height 20
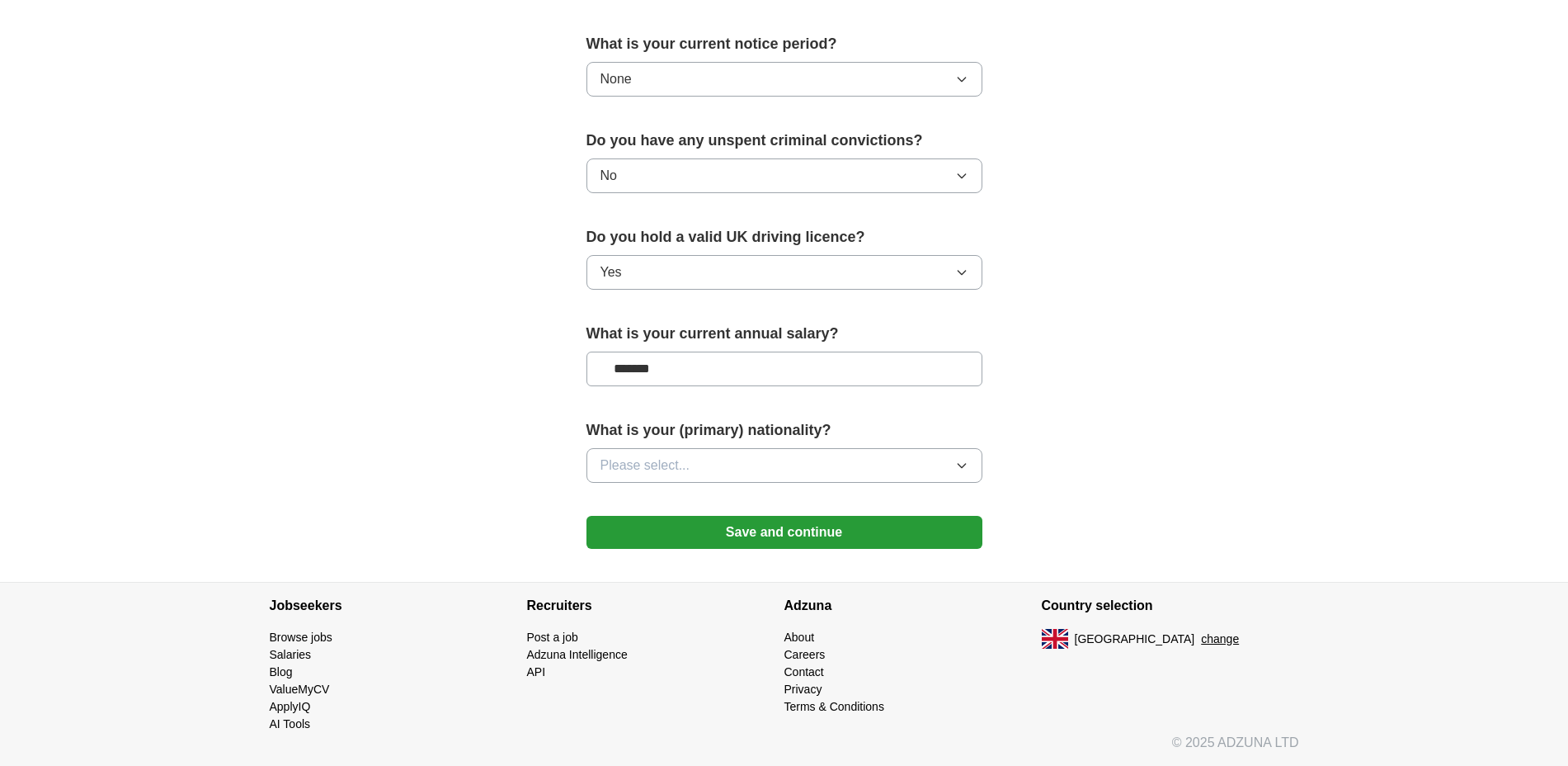
click at [741, 456] on button "Please select..." at bounding box center [784, 465] width 396 height 35
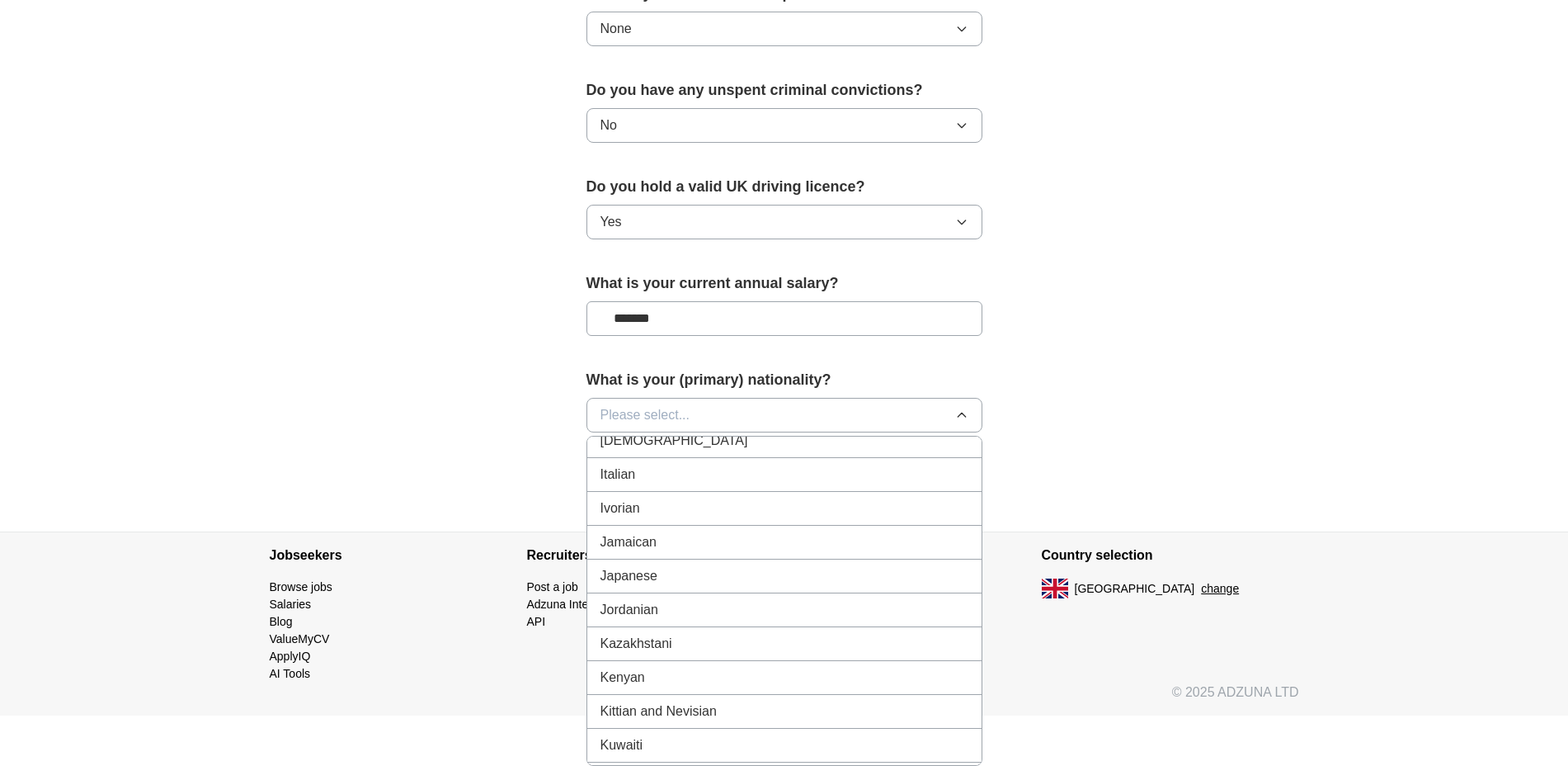
scroll to position [2992, 0]
click at [703, 514] on div "Jordanian" at bounding box center [784, 506] width 368 height 20
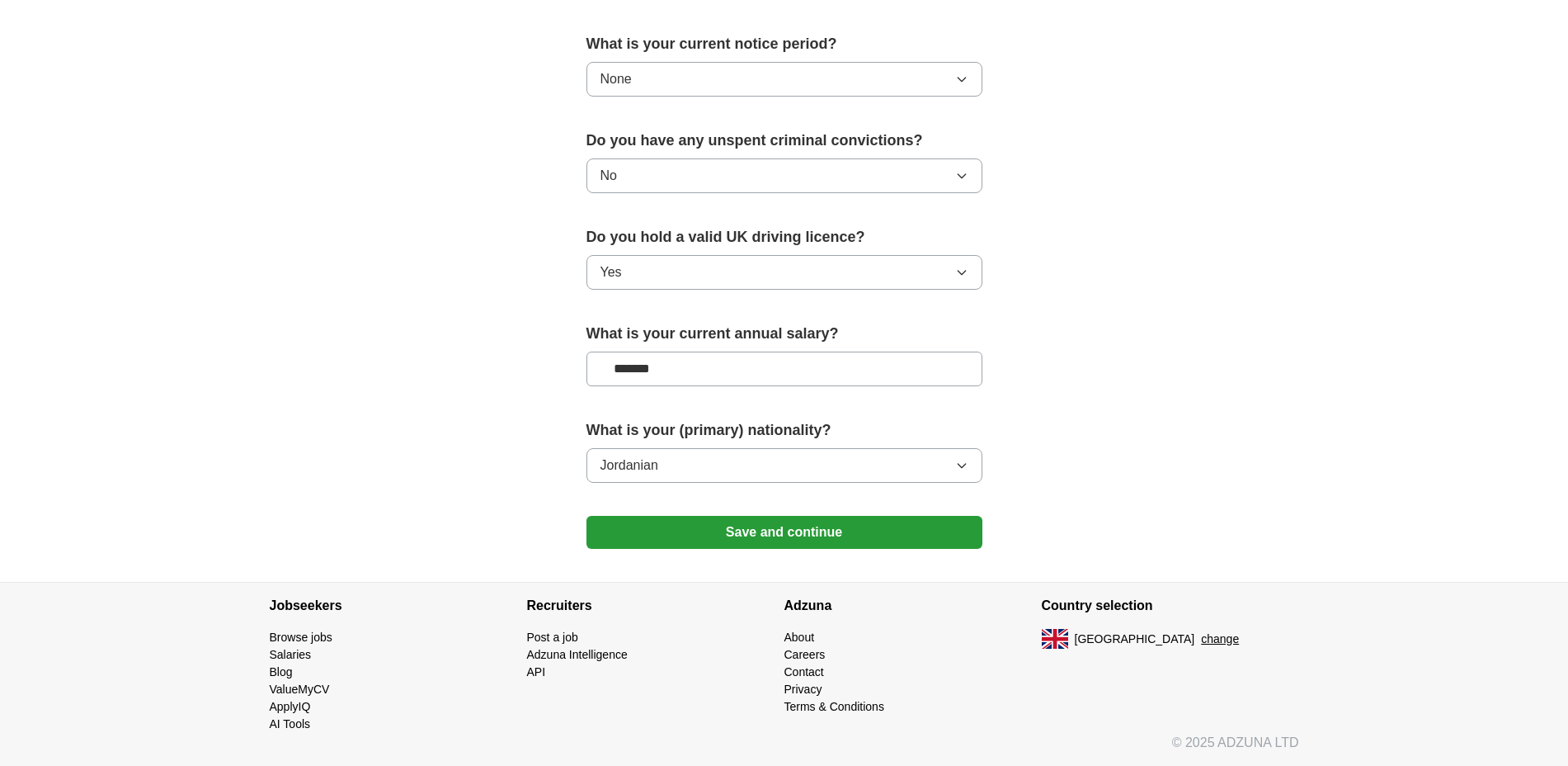
click at [782, 531] on button "Save and continue" at bounding box center [784, 532] width 396 height 33
